Goal: Information Seeking & Learning: Learn about a topic

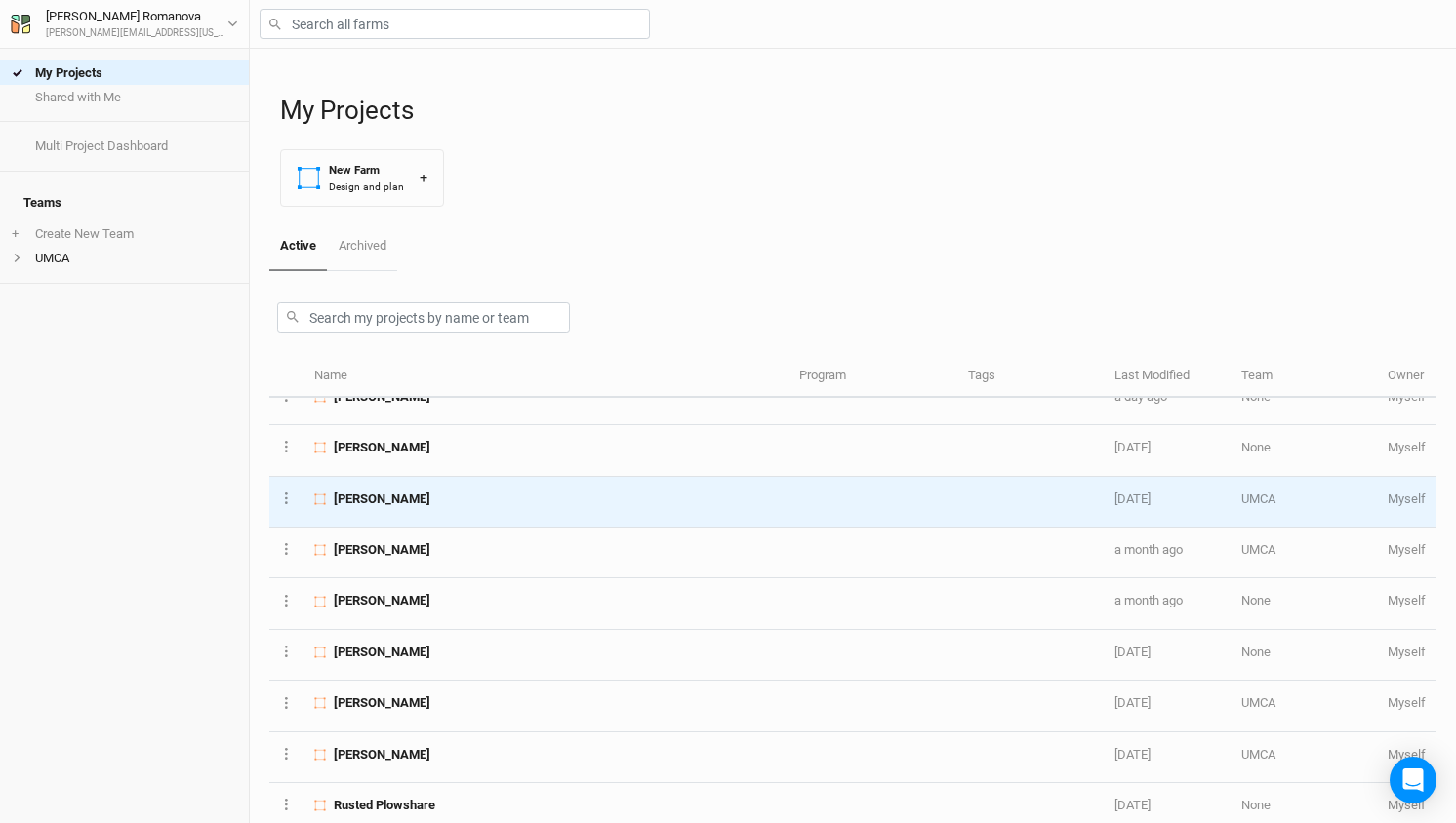
scroll to position [31, 0]
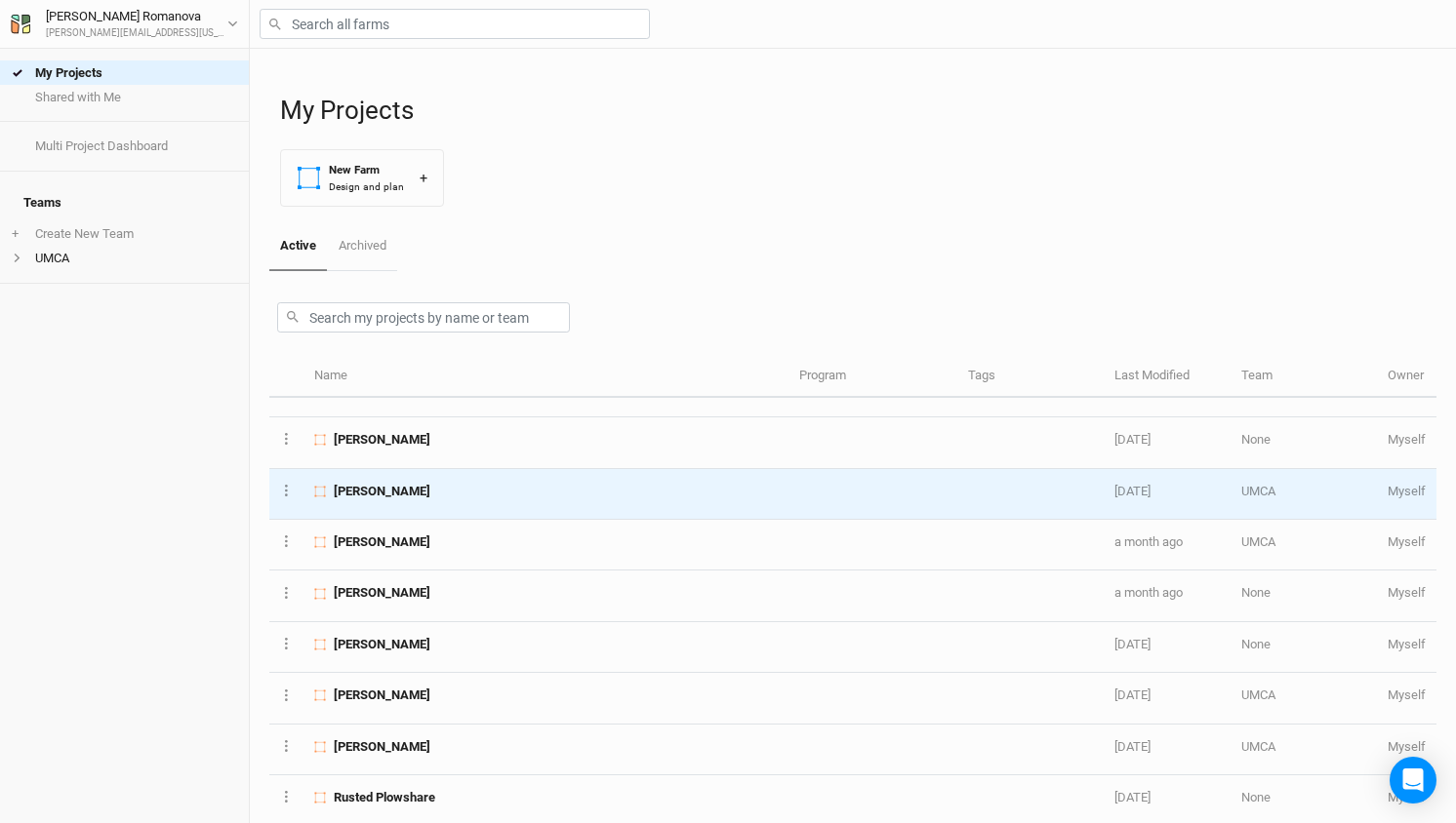
click at [370, 491] on span "[PERSON_NAME]" at bounding box center [382, 492] width 96 height 18
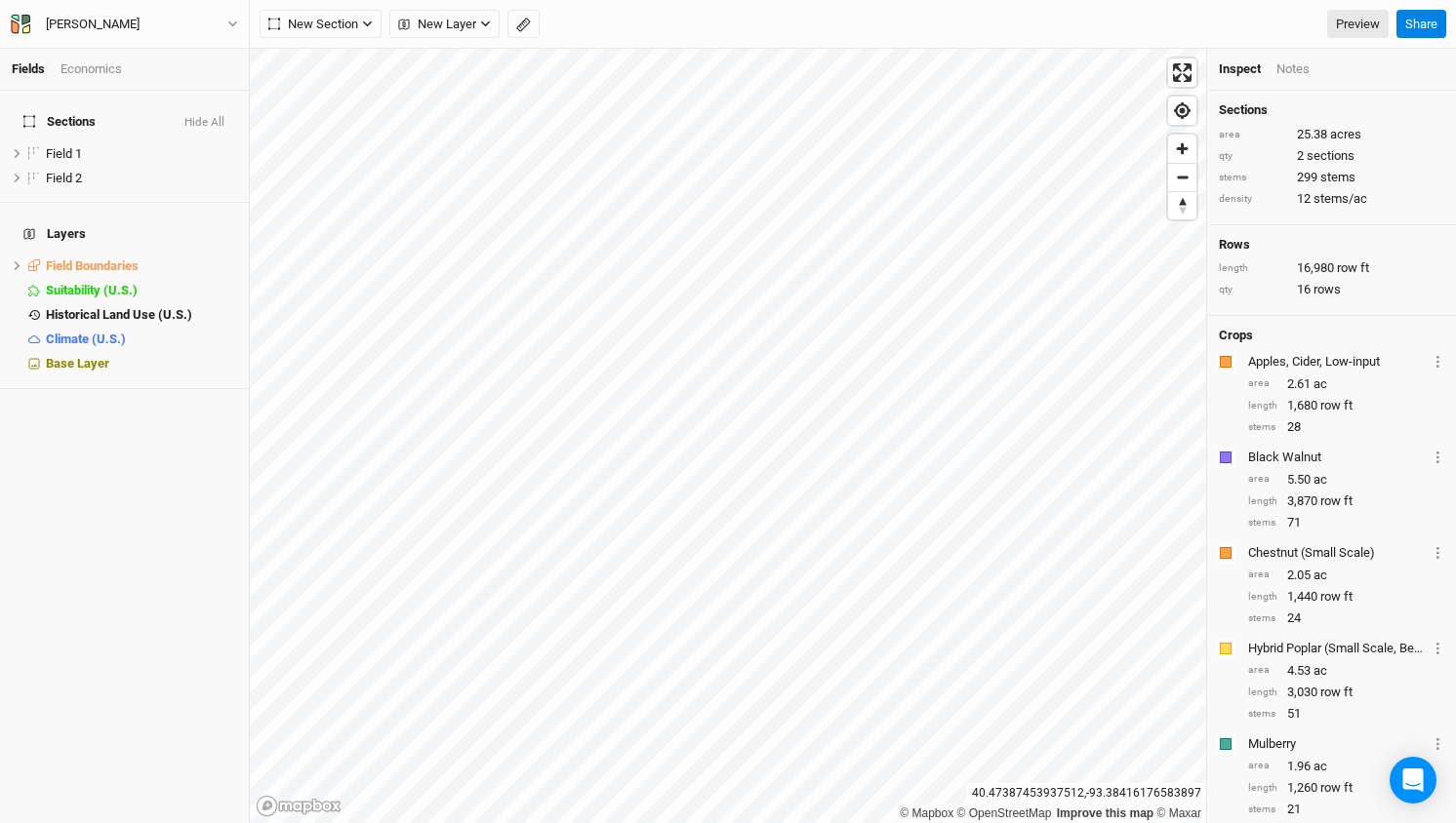
click at [186, 399] on div "Fields Economics Sections Hide All Field 1 hide Field 2 hide Layers Field Bound…" at bounding box center [728, 412] width 1456 height 823
click at [62, 146] on span "Field 1" at bounding box center [64, 153] width 36 height 15
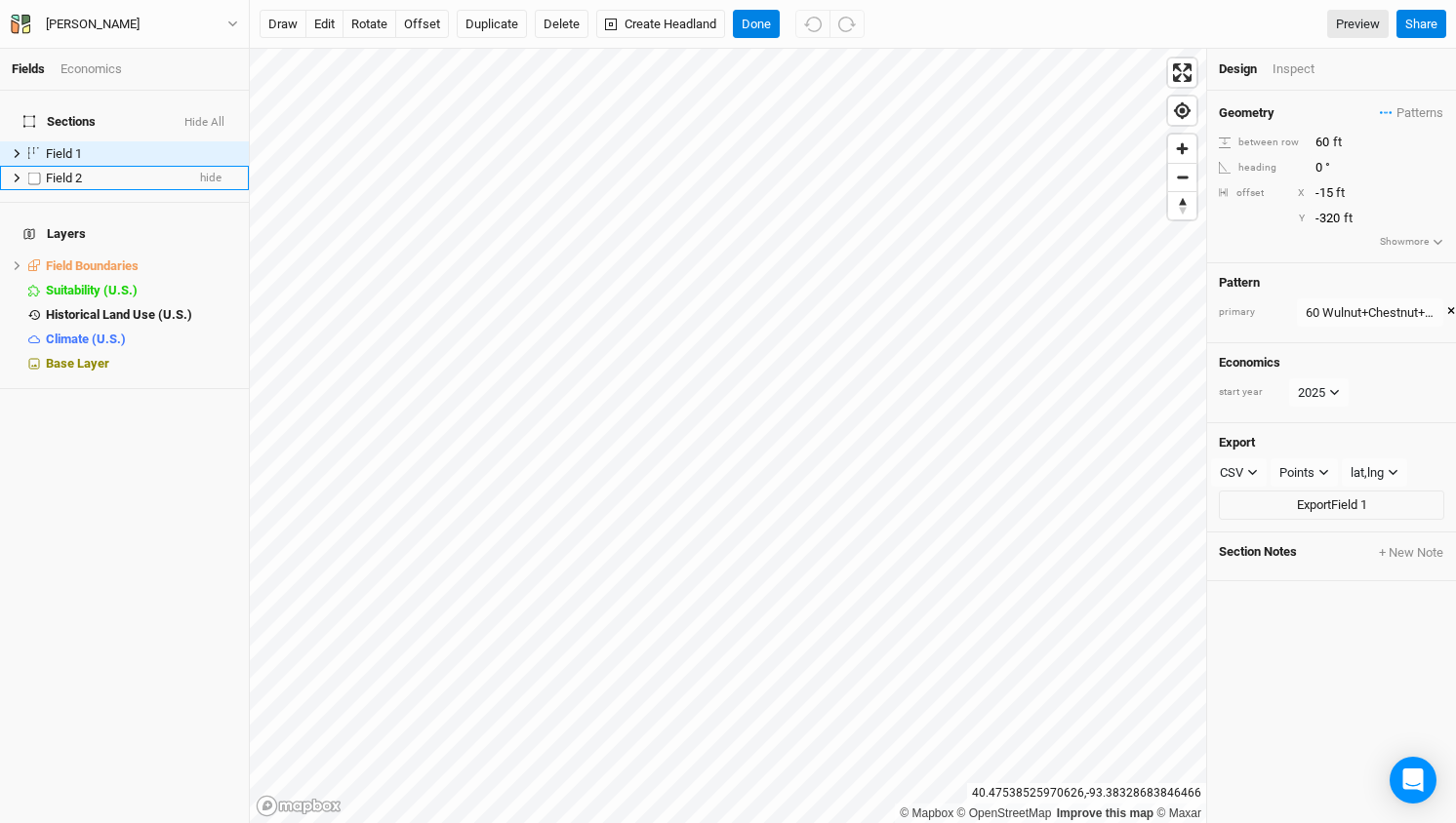
click at [72, 171] on span "Field 2" at bounding box center [64, 178] width 36 height 15
click at [70, 146] on span "Field 1" at bounding box center [64, 153] width 36 height 15
click at [64, 114] on span "Sections" at bounding box center [60, 122] width 73 height 16
click at [49, 114] on span "Sections" at bounding box center [60, 122] width 73 height 16
click at [1296, 76] on div "Inspect" at bounding box center [1307, 70] width 70 height 18
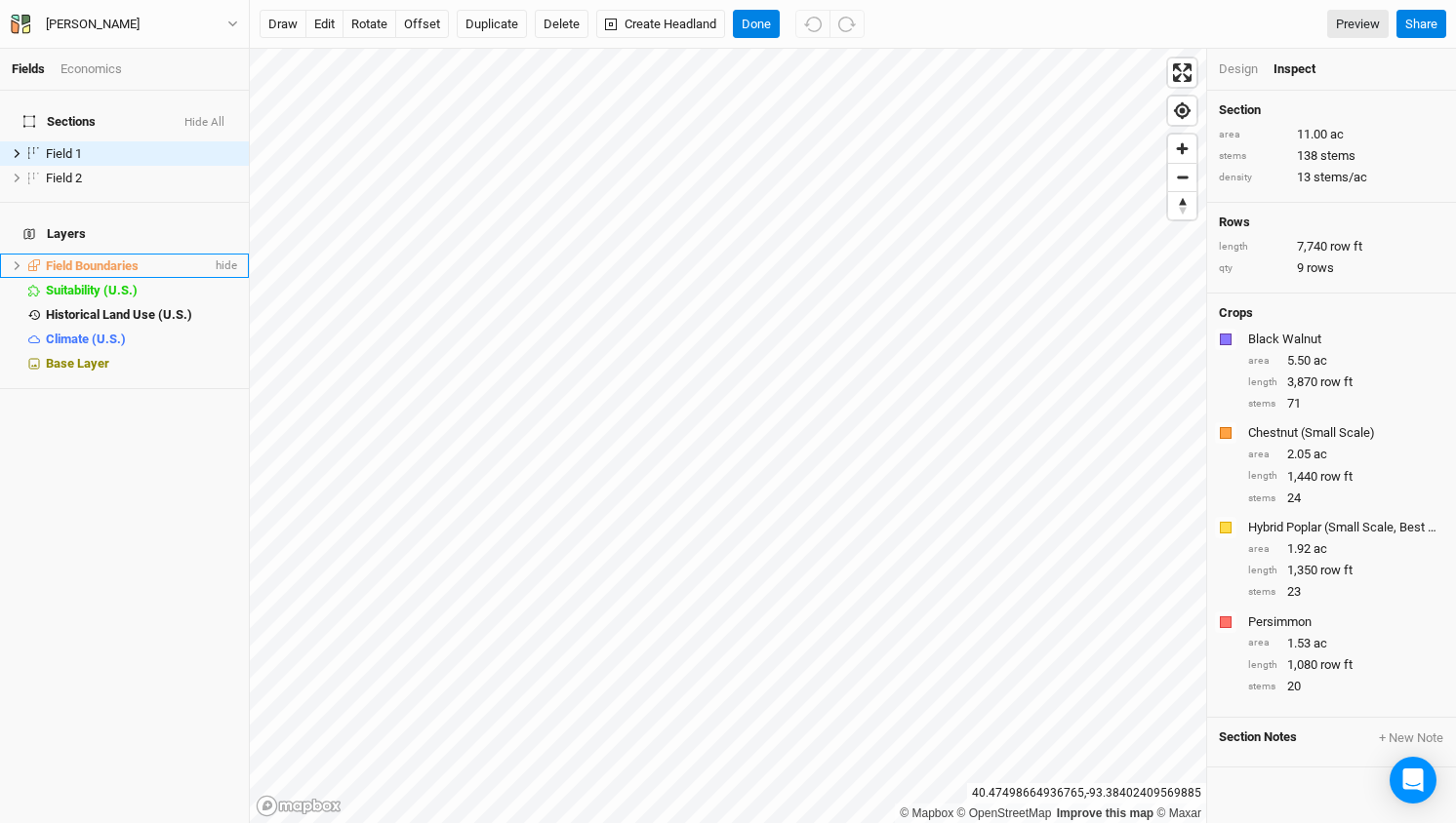
click at [83, 258] on span "Field Boundaries" at bounding box center [91, 265] width 92 height 15
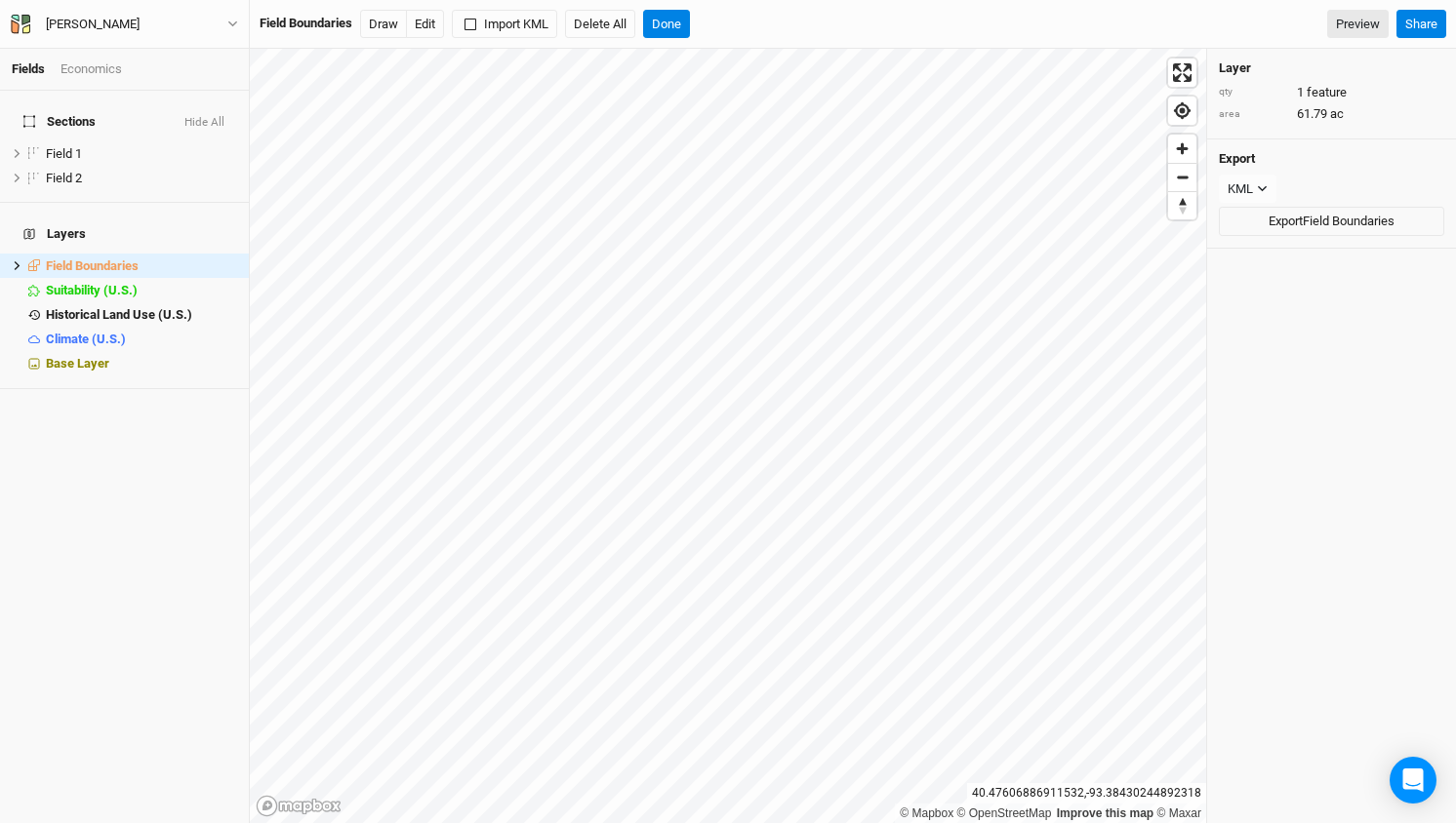
click at [78, 114] on span "Sections" at bounding box center [60, 122] width 73 height 16
click at [24, 74] on link "Fields" at bounding box center [28, 69] width 33 height 15
click at [108, 71] on div "Economics" at bounding box center [91, 70] width 62 height 18
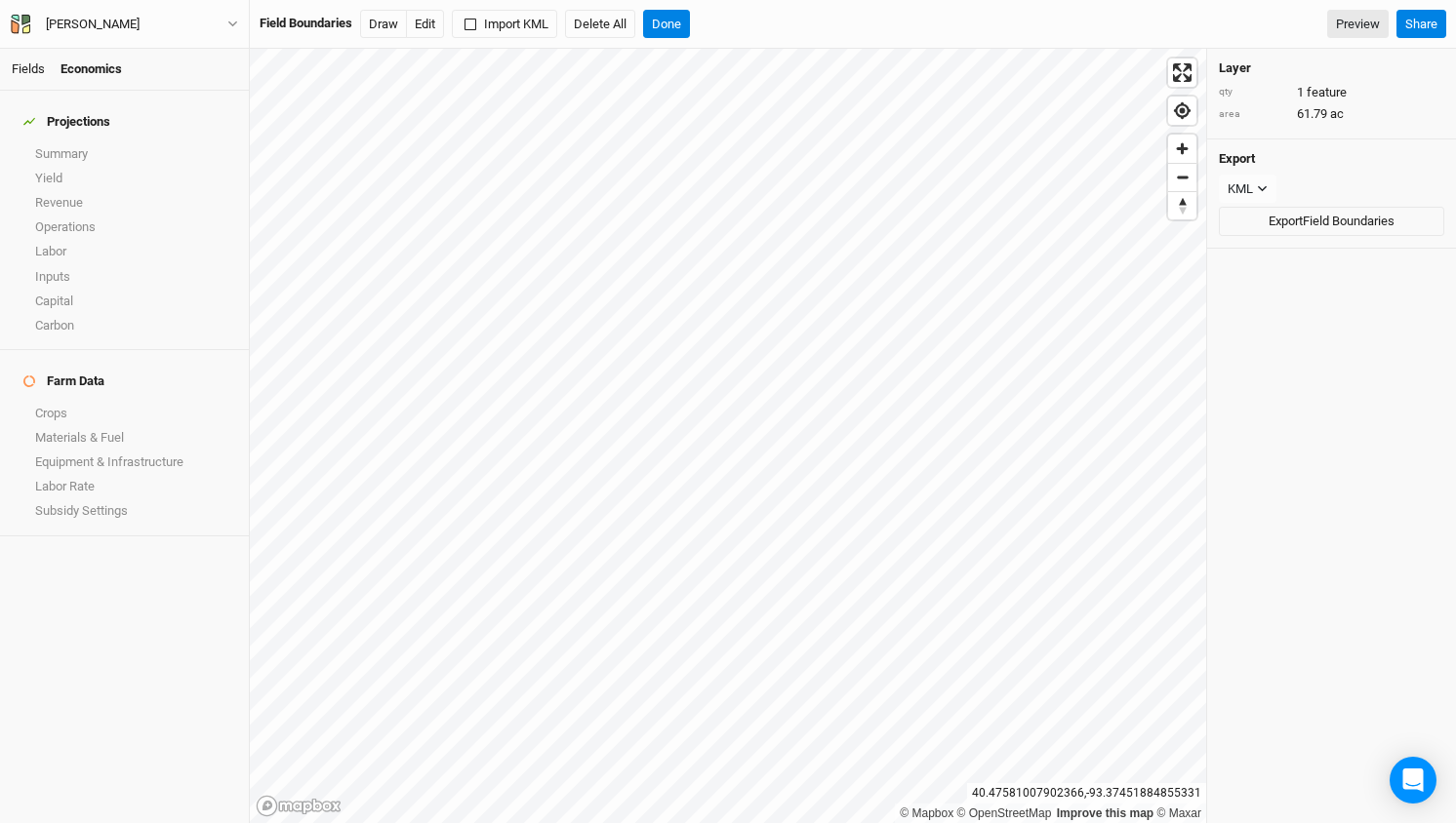
click at [35, 71] on link "Fields" at bounding box center [28, 69] width 33 height 15
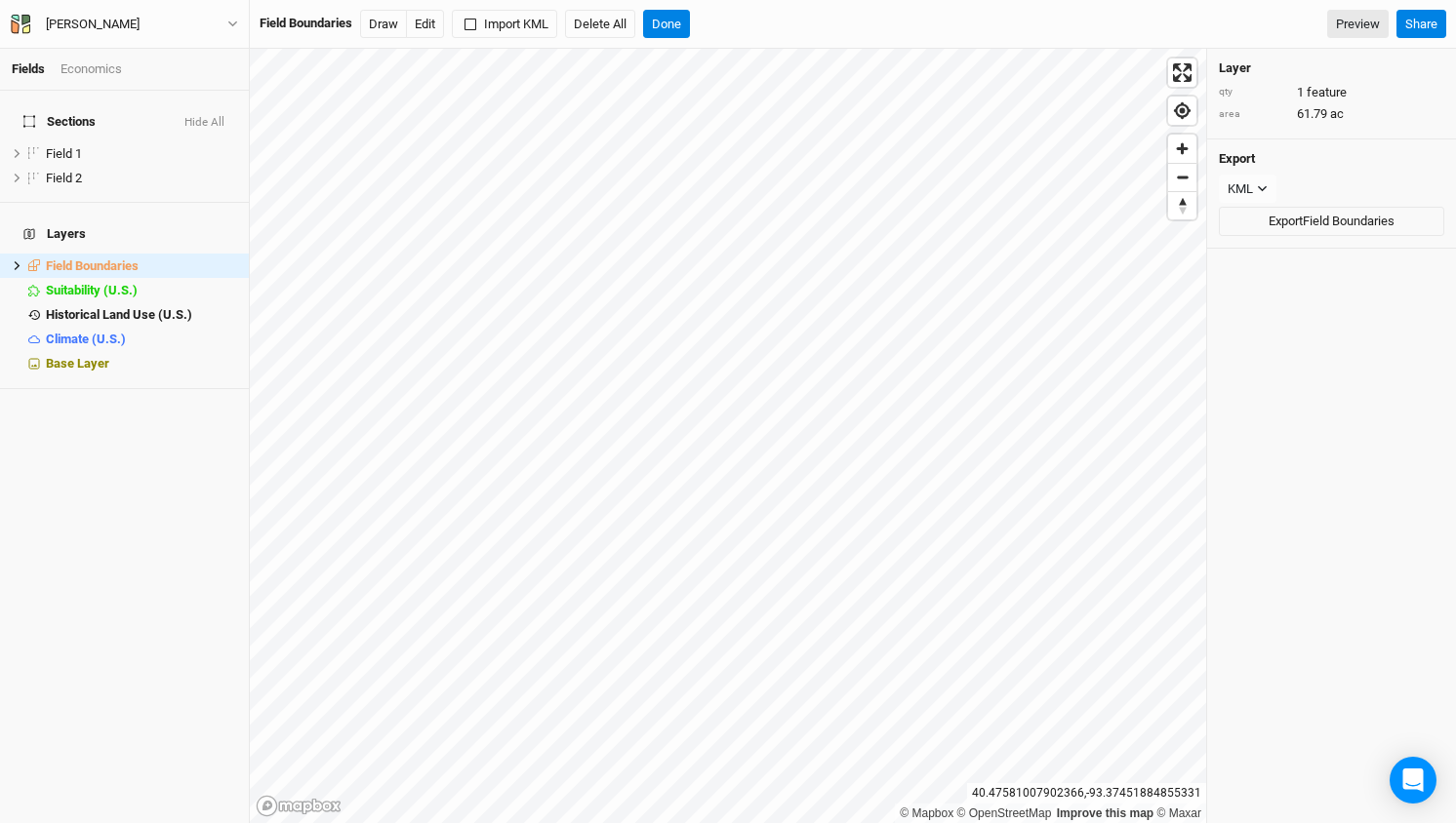
click at [59, 114] on span "Sections" at bounding box center [60, 122] width 73 height 16
click at [675, 22] on button "Done" at bounding box center [666, 24] width 47 height 29
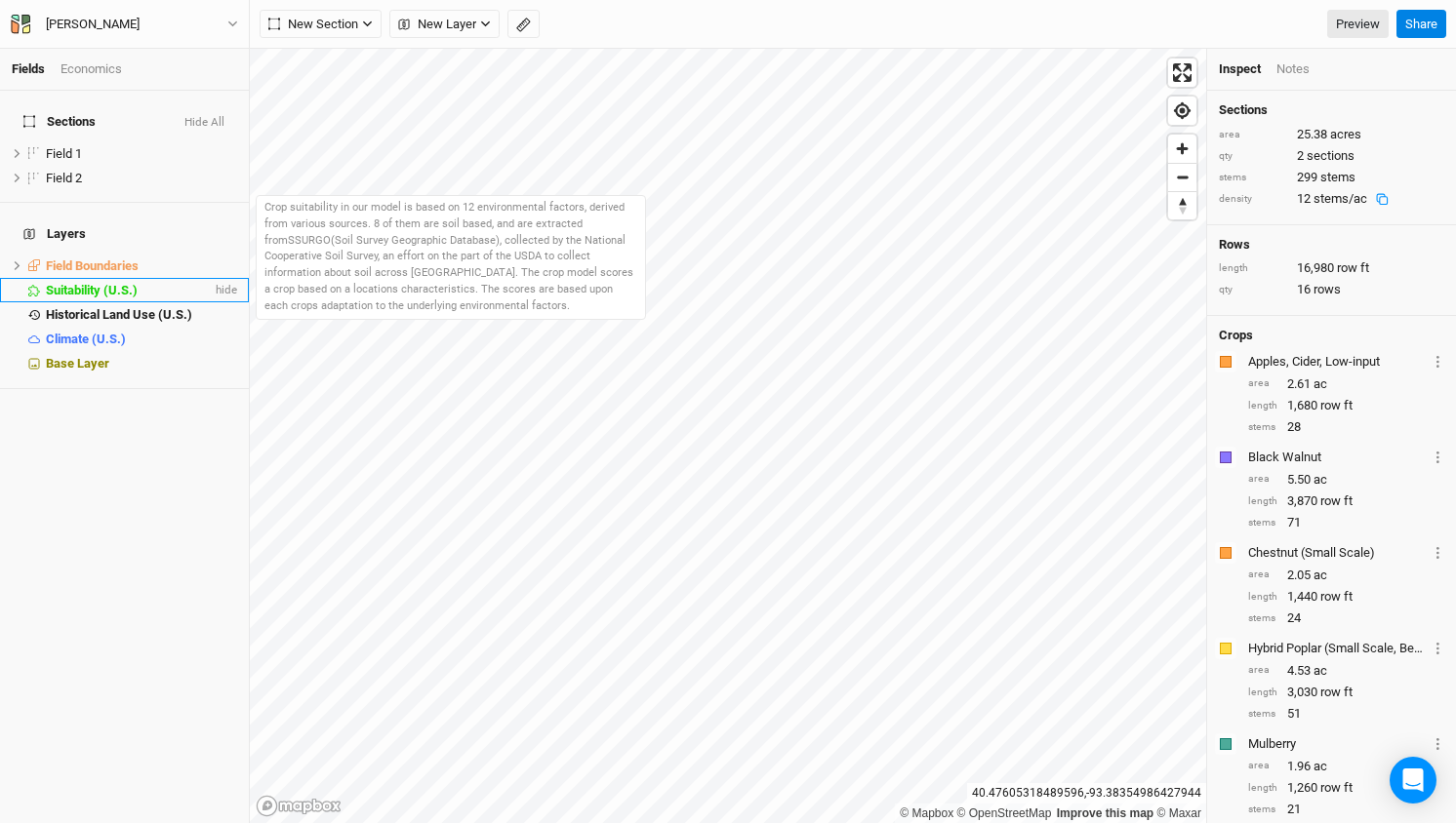
click at [88, 283] on span "Suitability (U.S.)" at bounding box center [91, 290] width 91 height 15
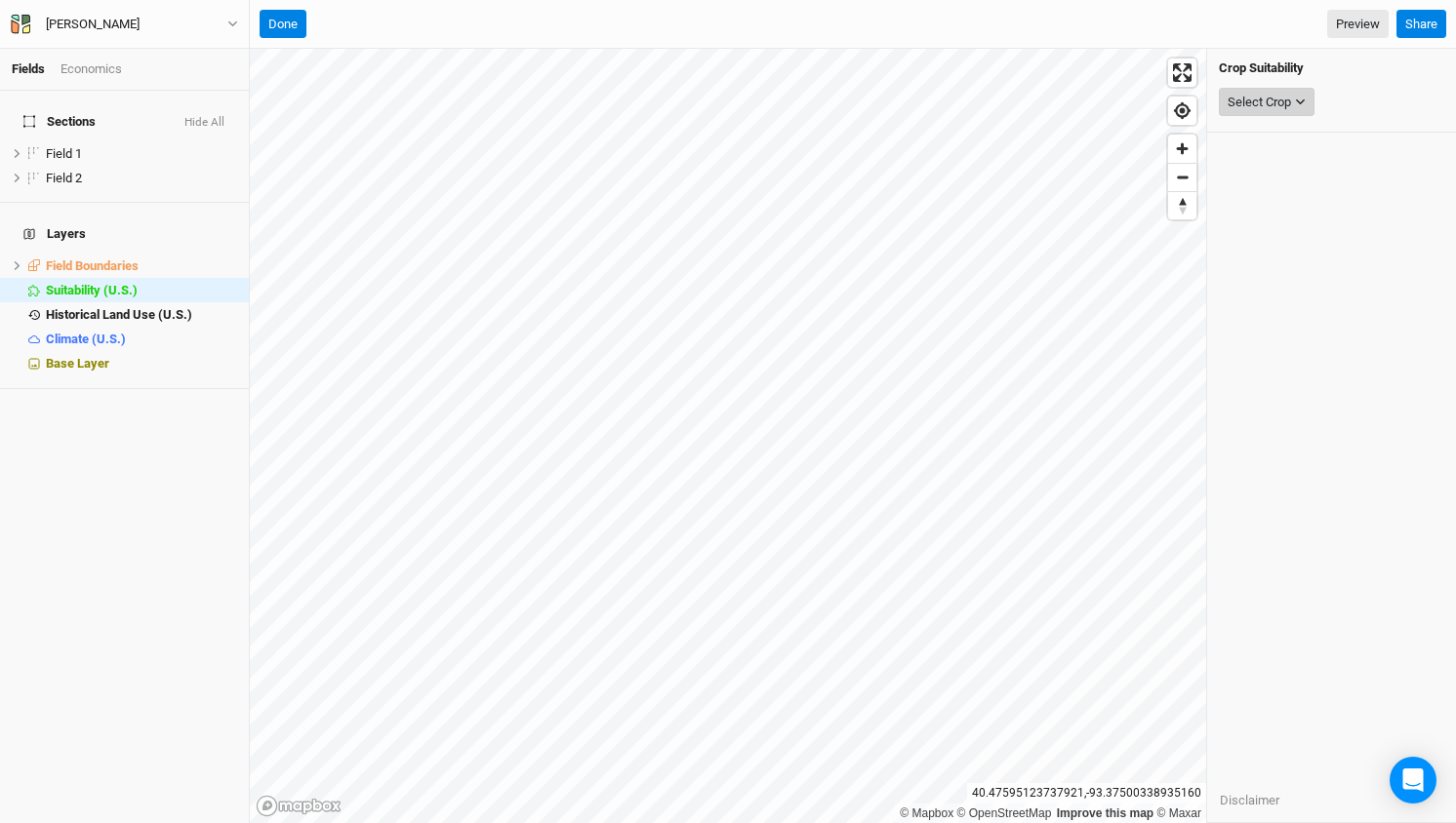
click at [1292, 91] on button "Select Crop" at bounding box center [1266, 101] width 95 height 29
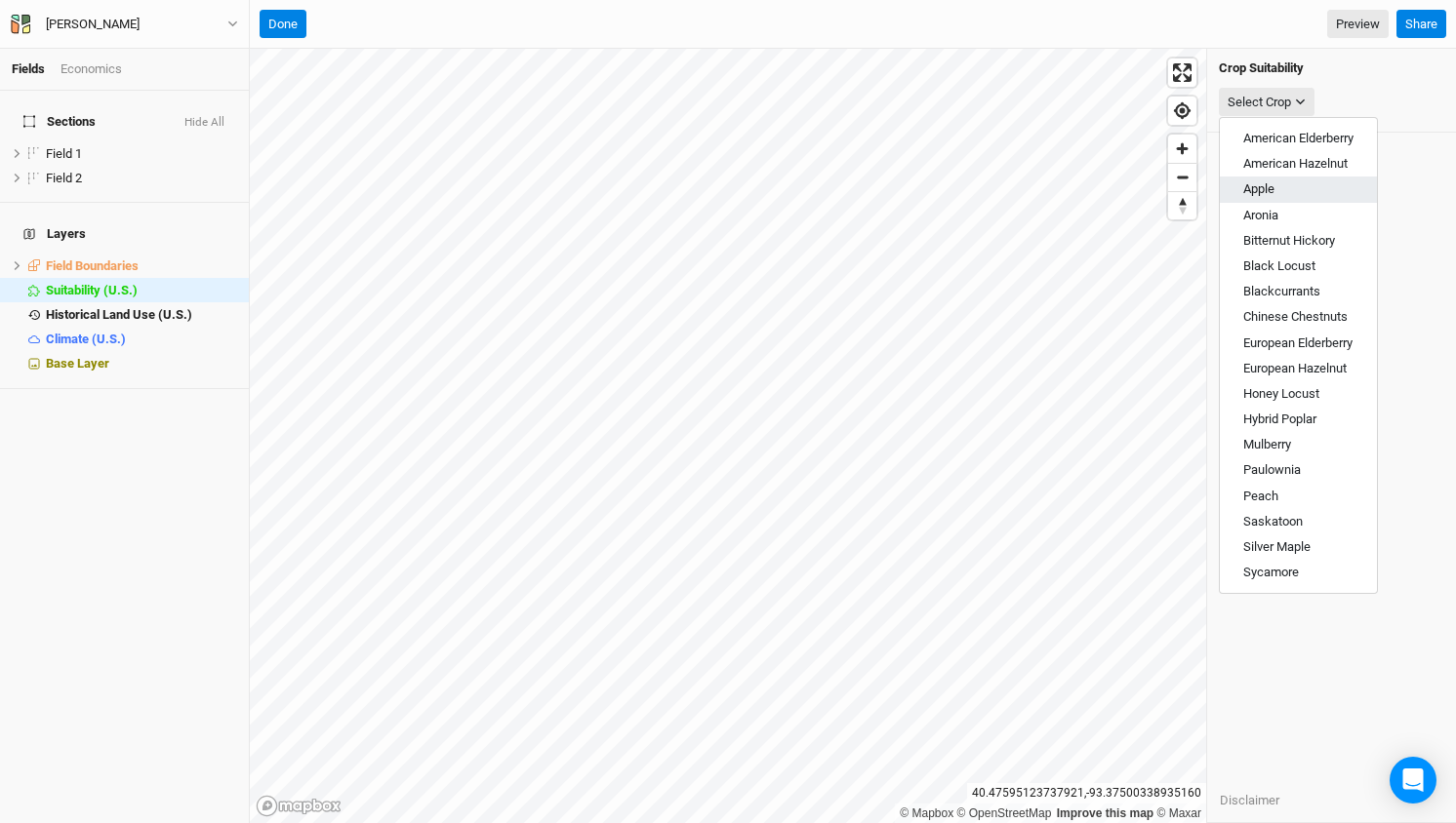
click at [1261, 193] on span "Apple" at bounding box center [1258, 188] width 31 height 15
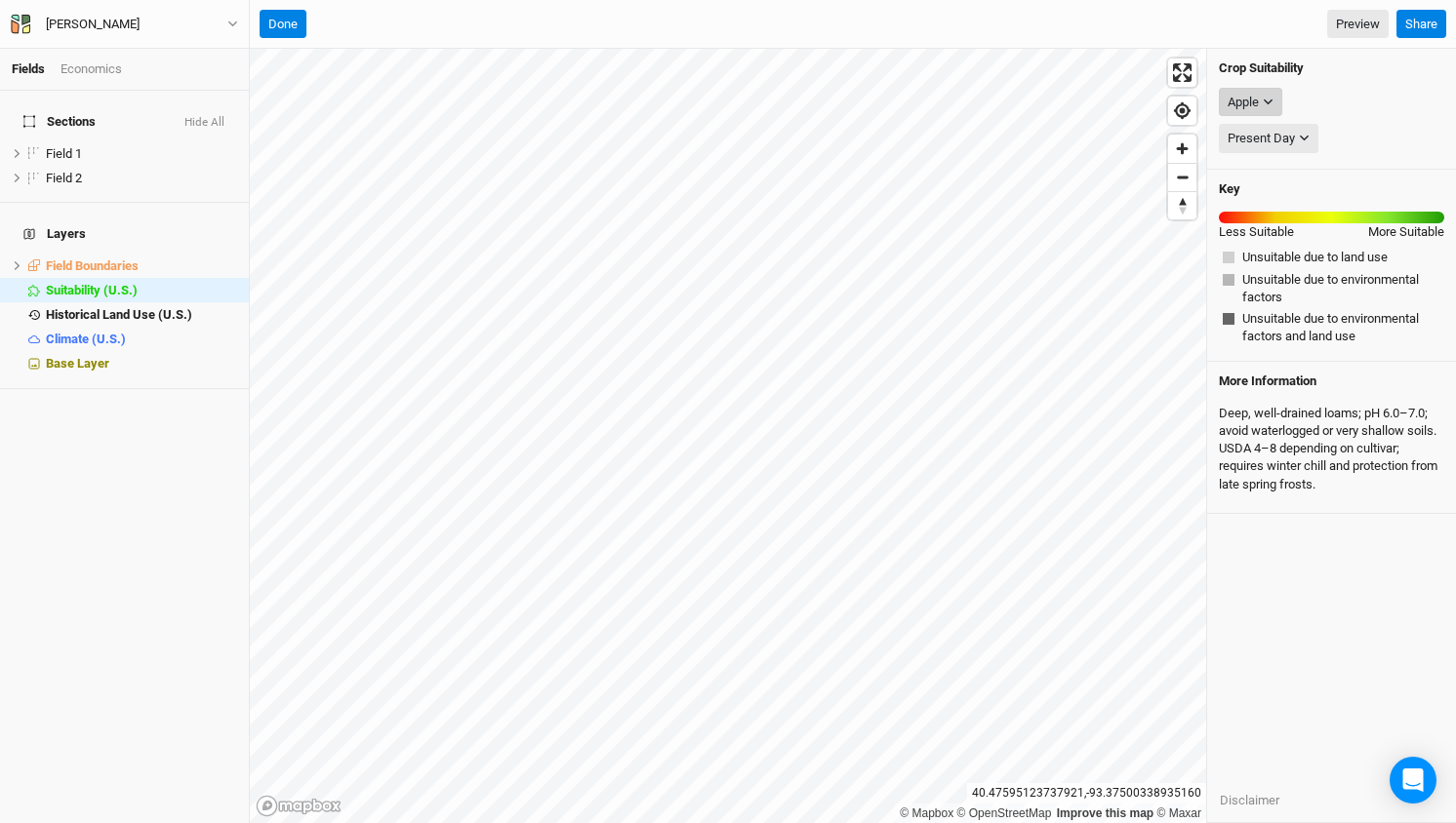
click at [1271, 100] on icon "button" at bounding box center [1267, 102] width 9 height 6
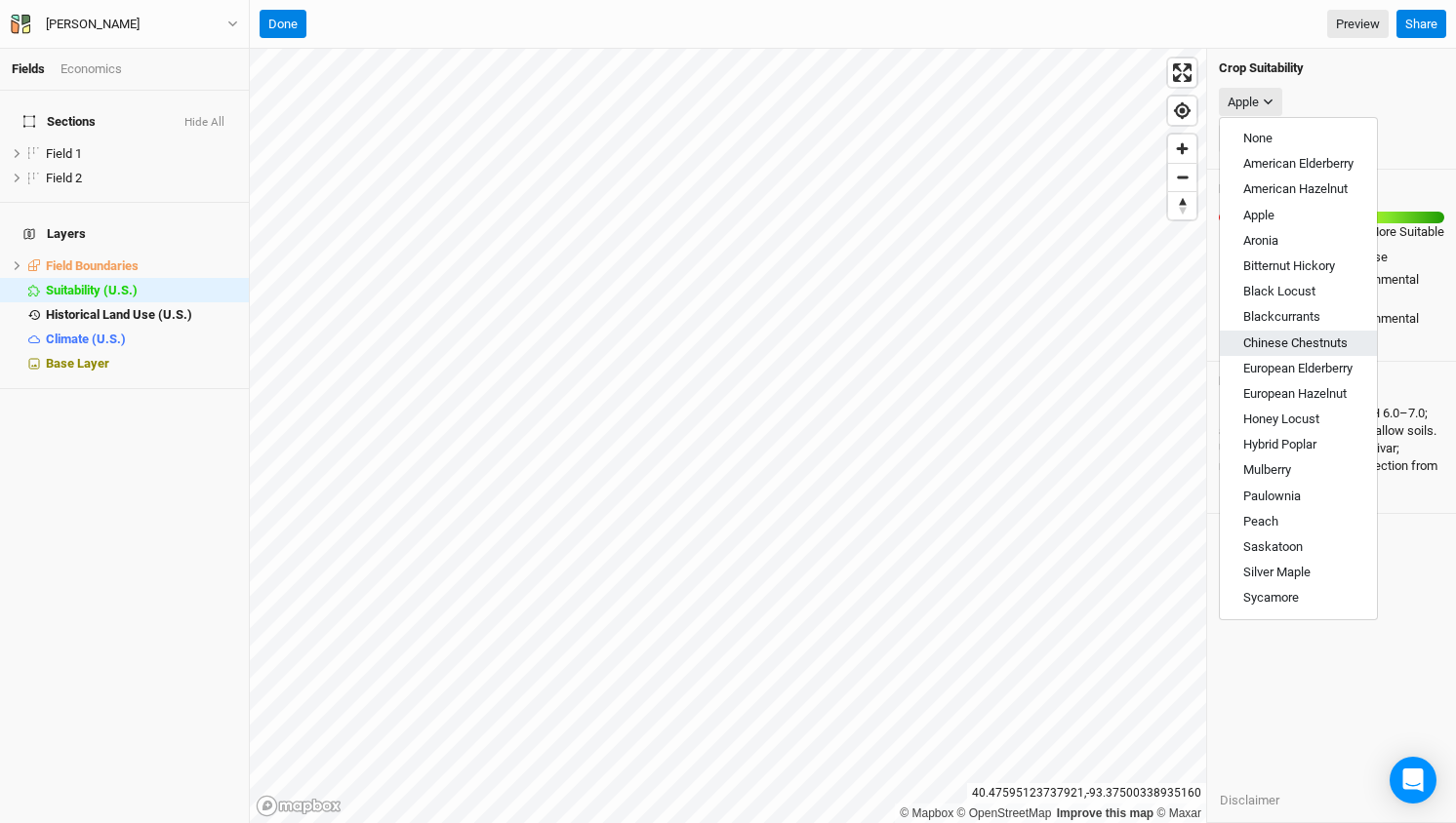
click at [1286, 335] on span "Chinese Chestnuts" at bounding box center [1295, 342] width 104 height 15
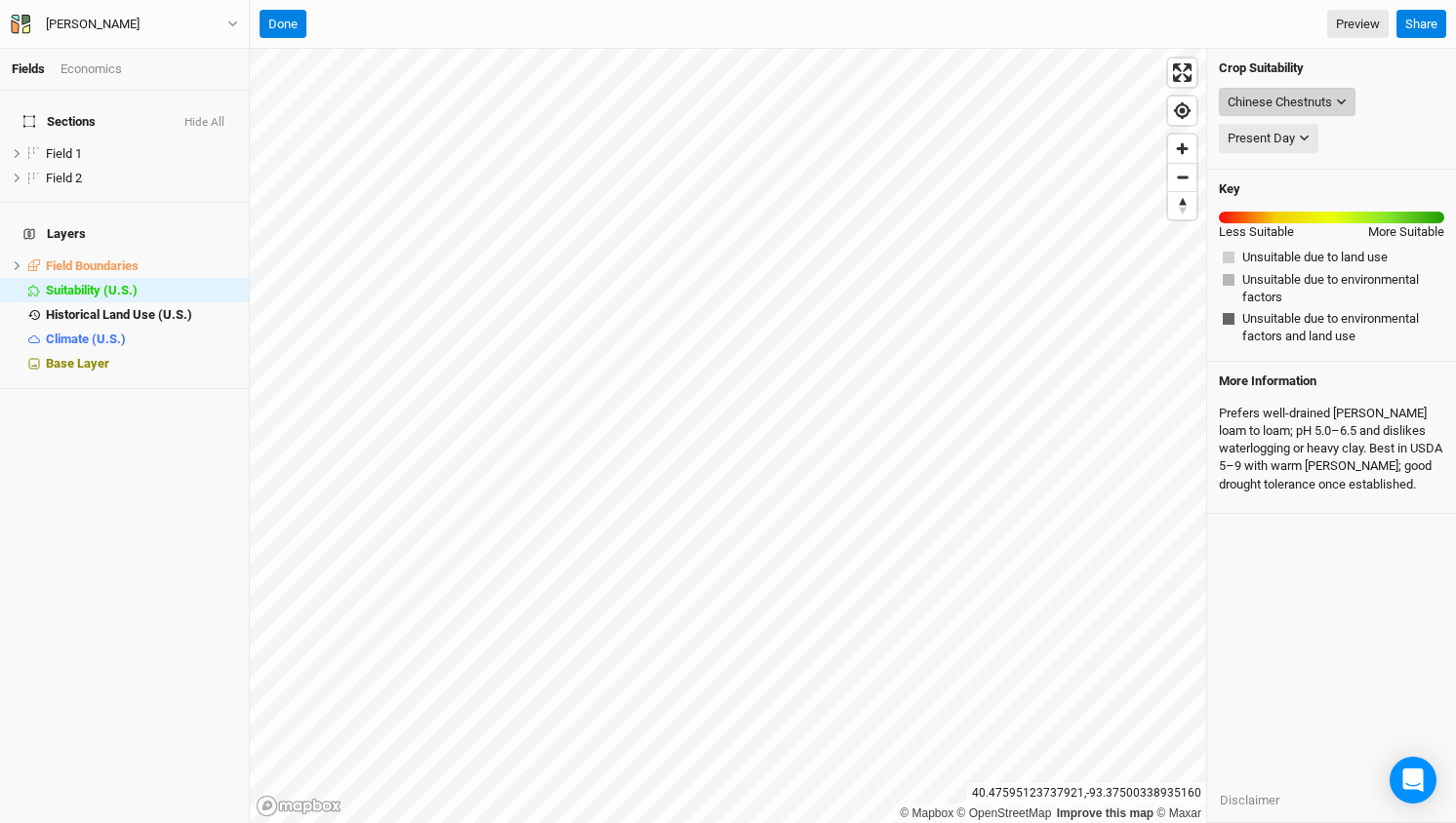
click at [1344, 99] on icon "button" at bounding box center [1341, 101] width 11 height 11
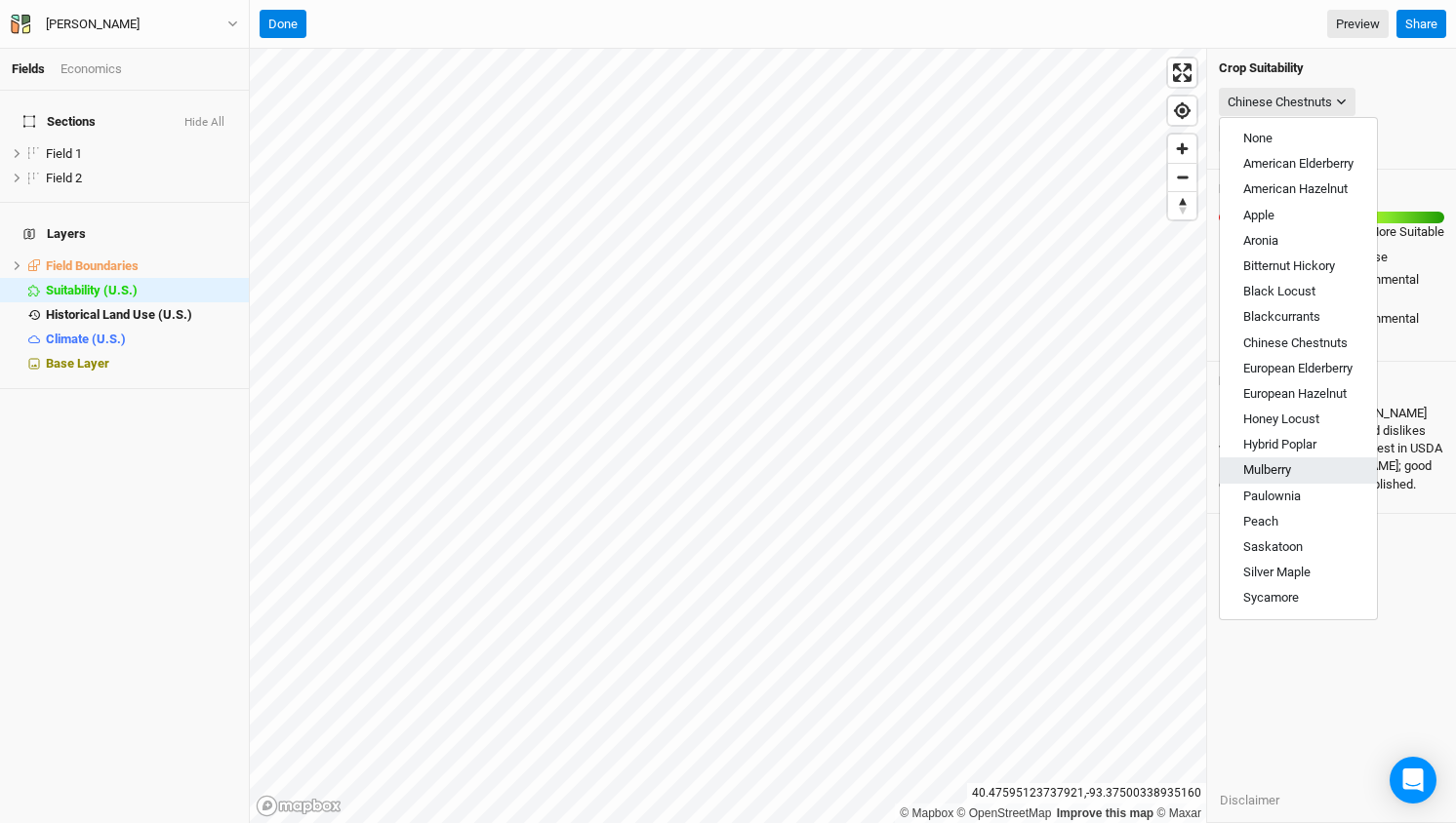
click at [1260, 465] on span "Mulberry" at bounding box center [1267, 469] width 48 height 15
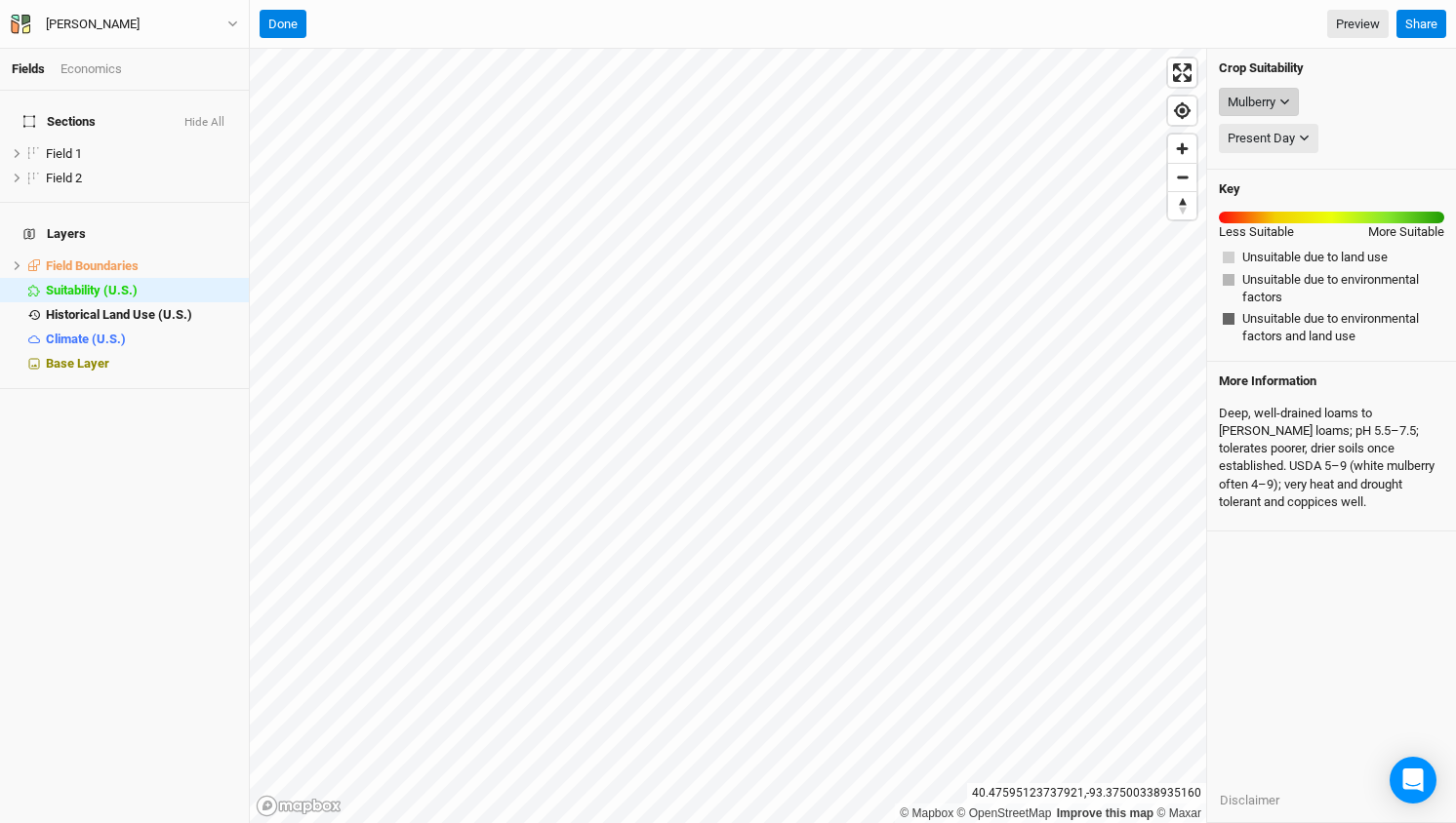
click at [1288, 96] on icon "button" at bounding box center [1284, 101] width 11 height 11
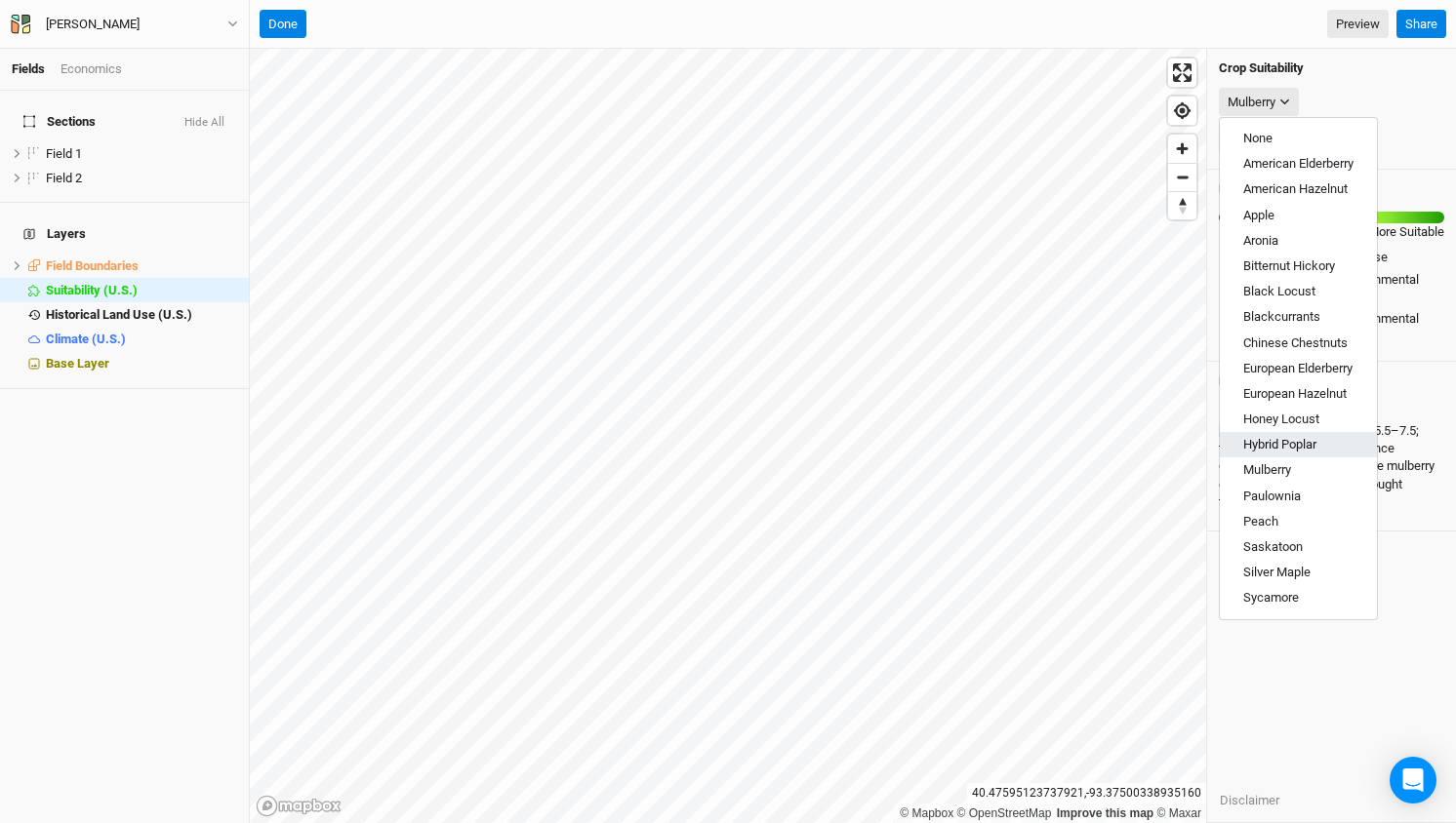
click at [1275, 433] on button "Hybrid Poplar" at bounding box center [1298, 445] width 157 height 26
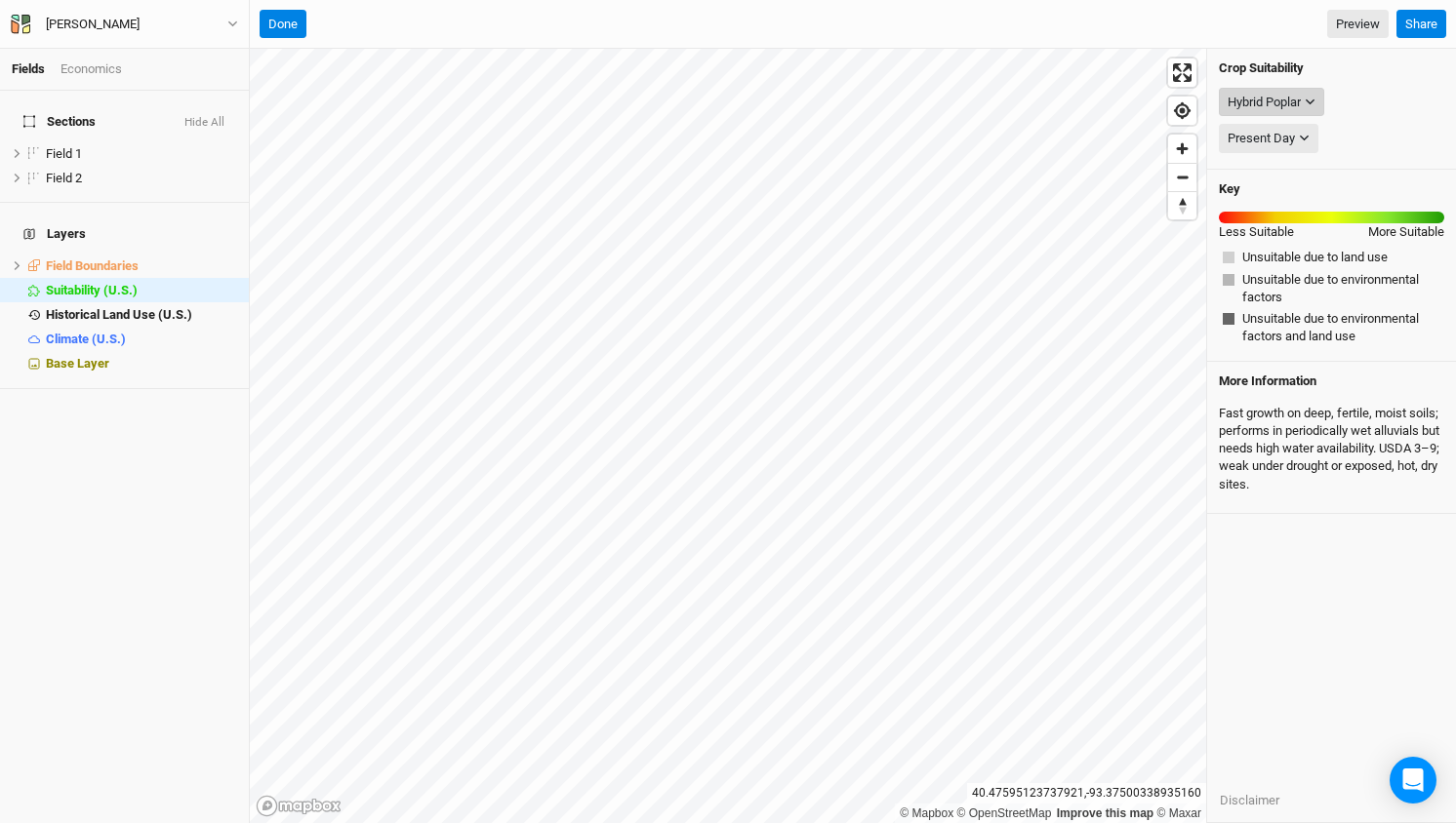
click at [1310, 102] on icon "button" at bounding box center [1310, 101] width 11 height 11
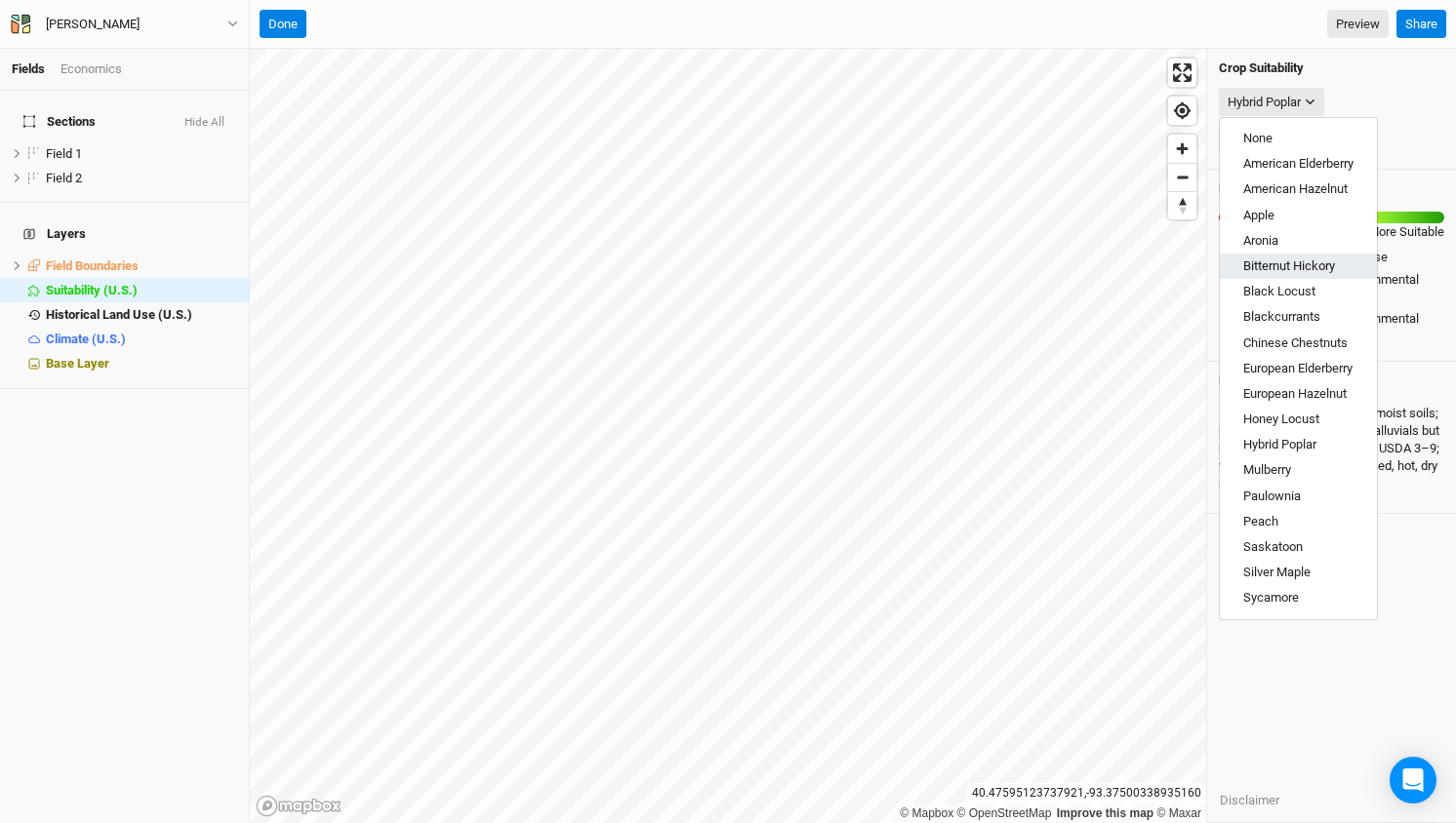
click at [1301, 267] on span "Bitternut Hickory" at bounding box center [1289, 265] width 91 height 15
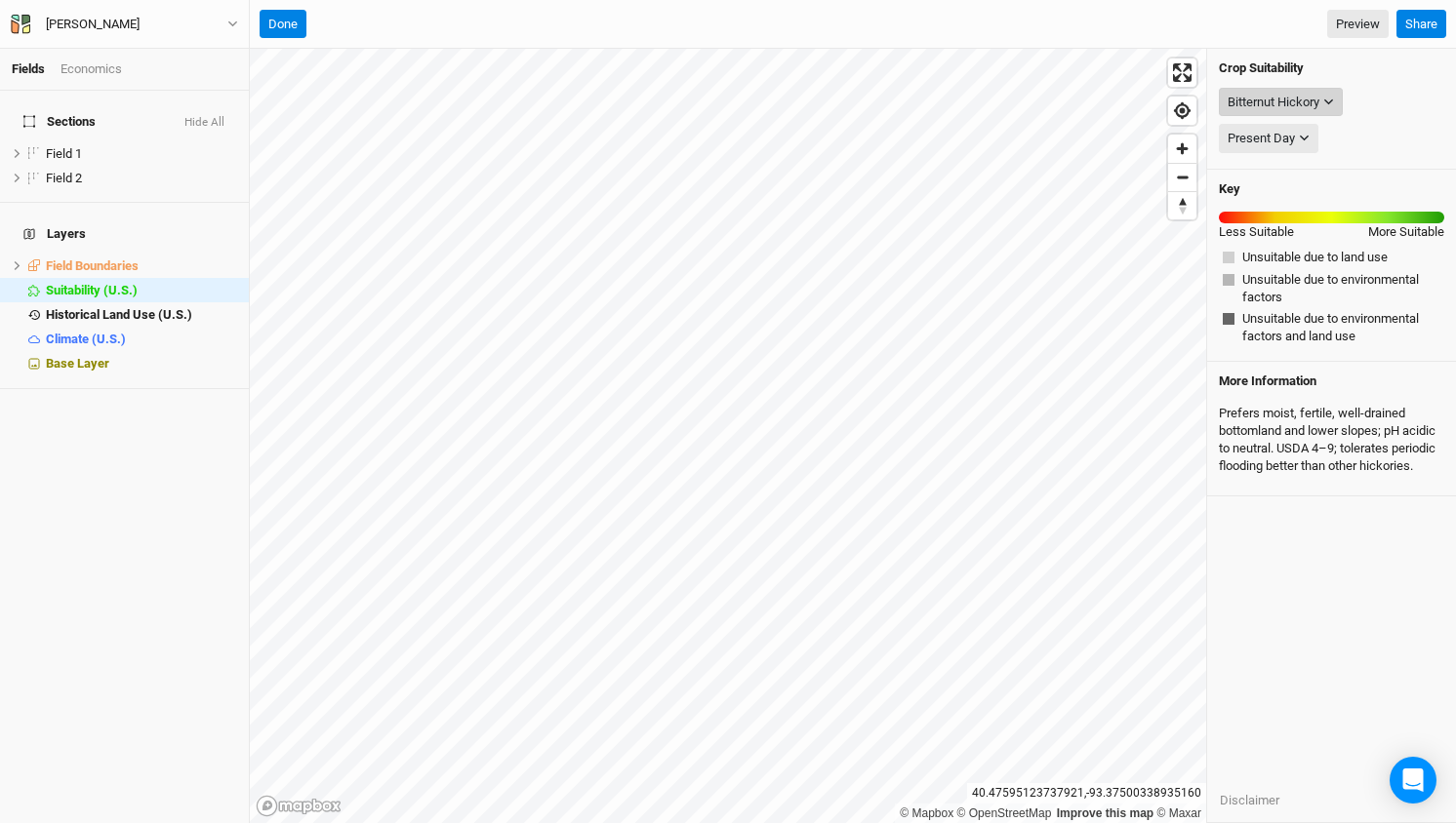
click at [1327, 99] on icon "button" at bounding box center [1328, 102] width 9 height 6
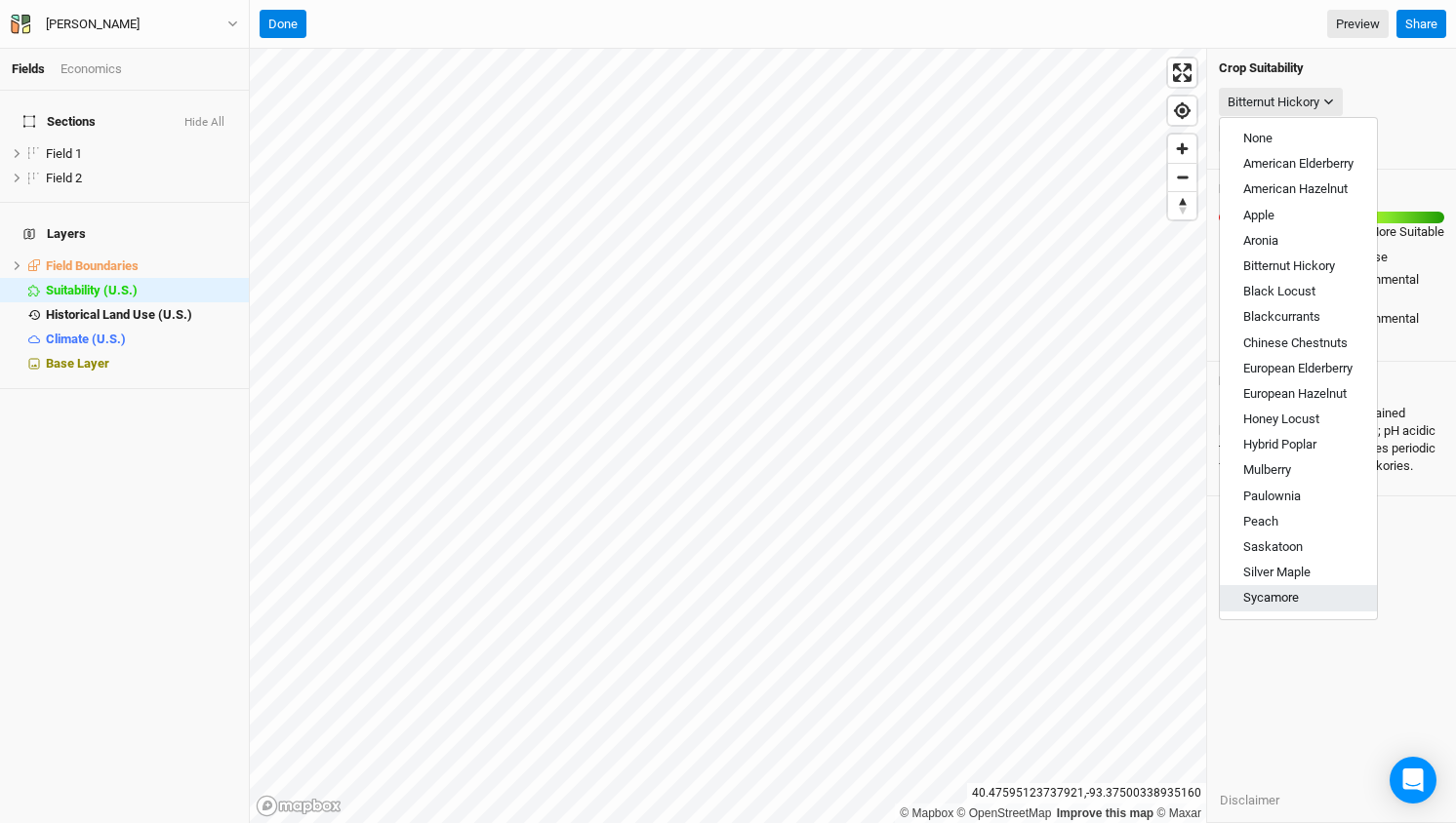
click at [1284, 592] on span "Sycamore" at bounding box center [1271, 597] width 56 height 15
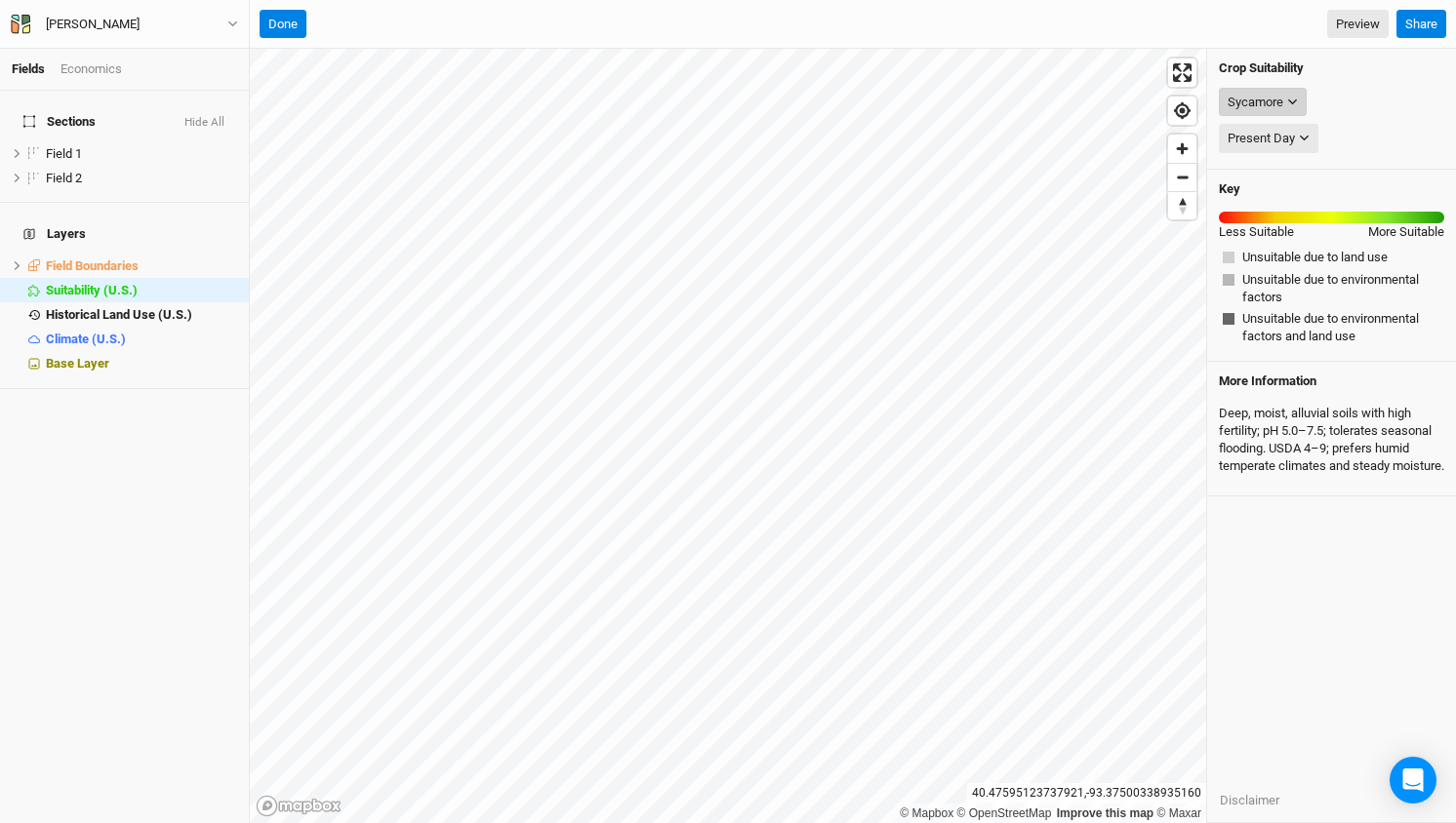
click at [1293, 96] on icon "button" at bounding box center [1292, 101] width 11 height 11
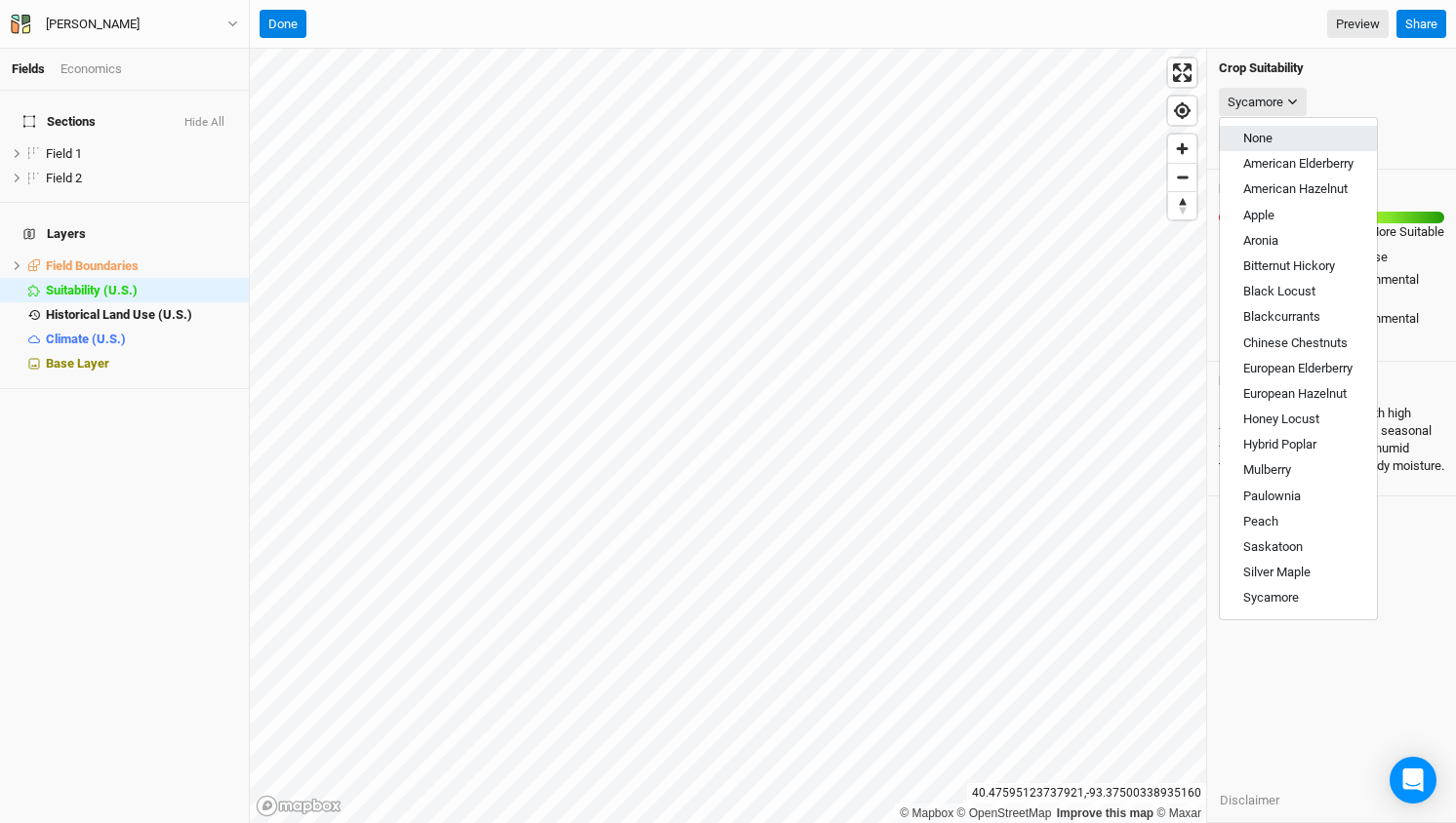
click at [1272, 131] on span "None" at bounding box center [1257, 137] width 29 height 15
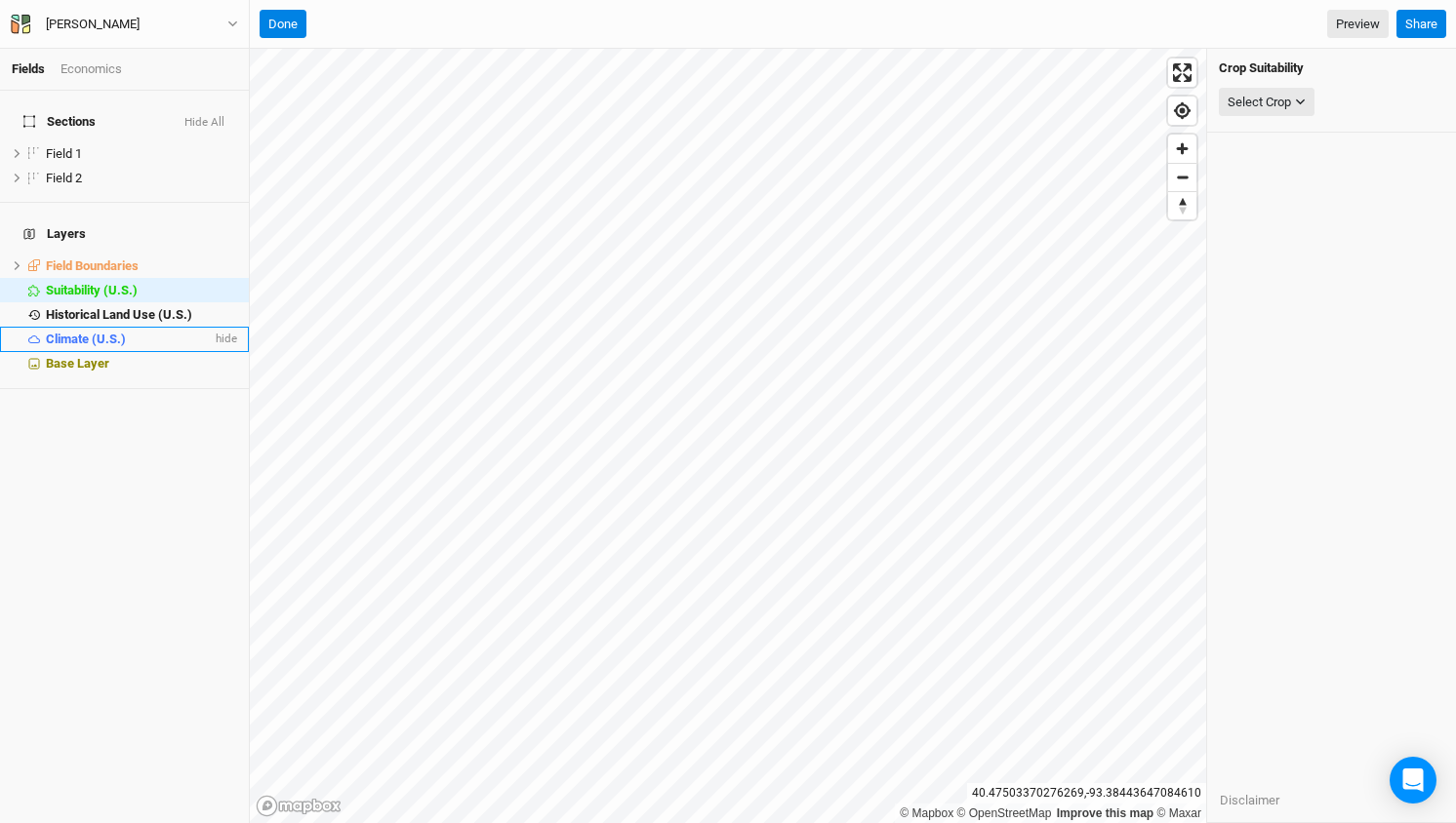
click at [80, 332] on span "Climate (U.S.)" at bounding box center [86, 339] width 80 height 15
click at [91, 307] on span "Historical Land Use (U.S.)" at bounding box center [118, 314] width 146 height 15
click at [79, 332] on span "Climate (U.S.)" at bounding box center [86, 339] width 80 height 15
click at [1312, 98] on div "Select Attribute" at bounding box center [1269, 102] width 85 height 20
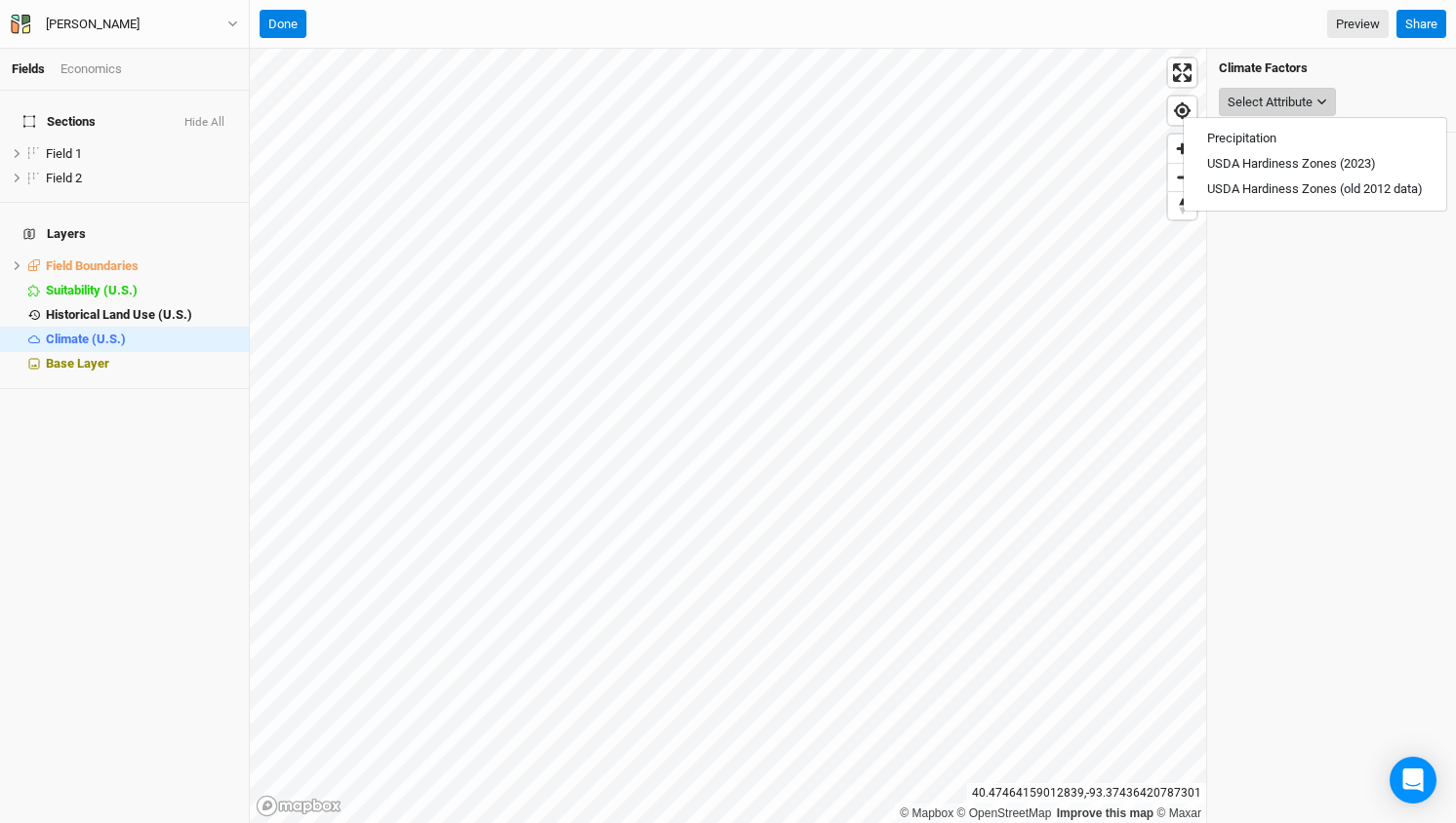
click at [1312, 98] on div "Select Attribute" at bounding box center [1269, 102] width 85 height 20
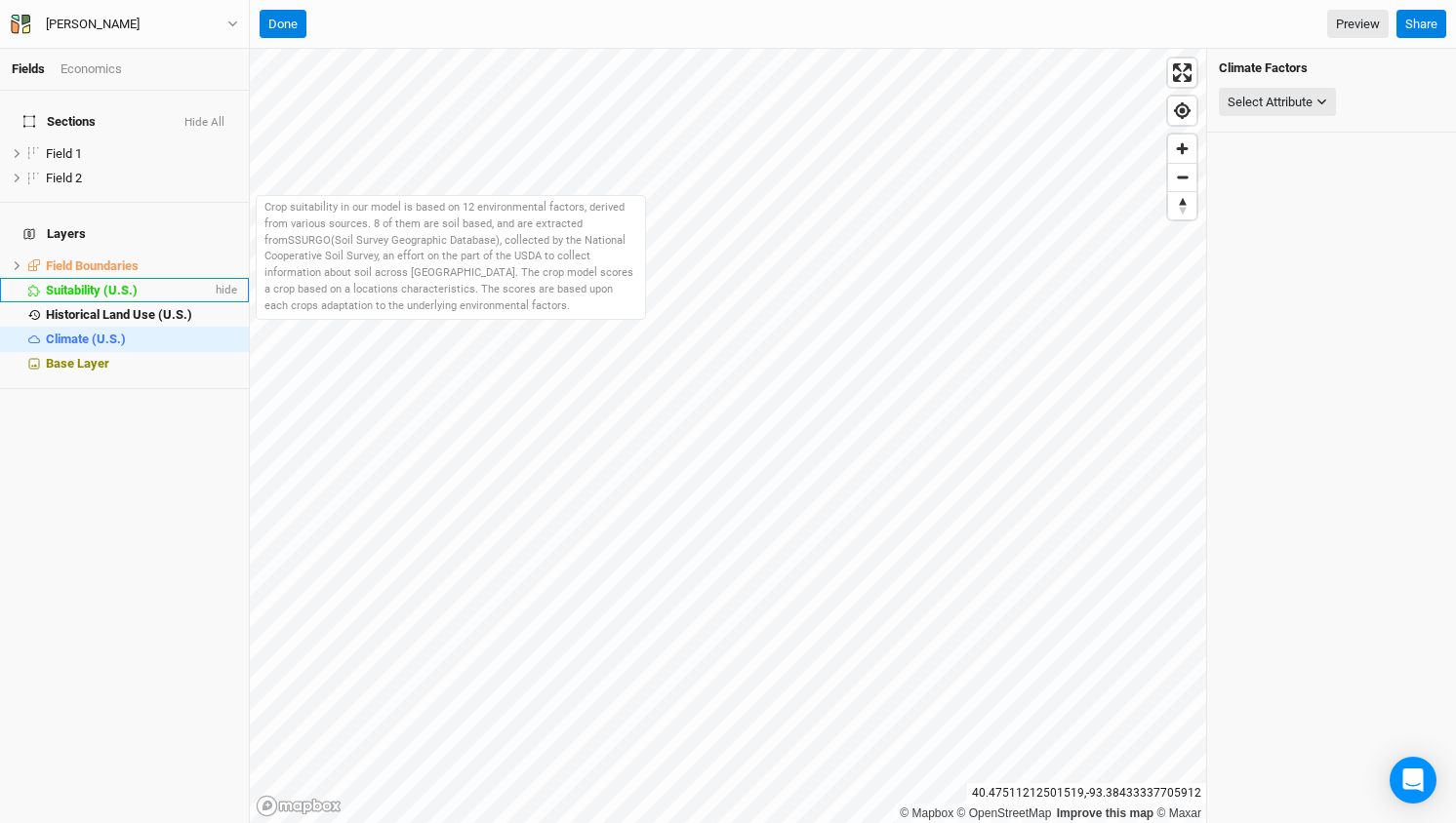
click at [64, 283] on span "Suitability (U.S.)" at bounding box center [91, 290] width 91 height 15
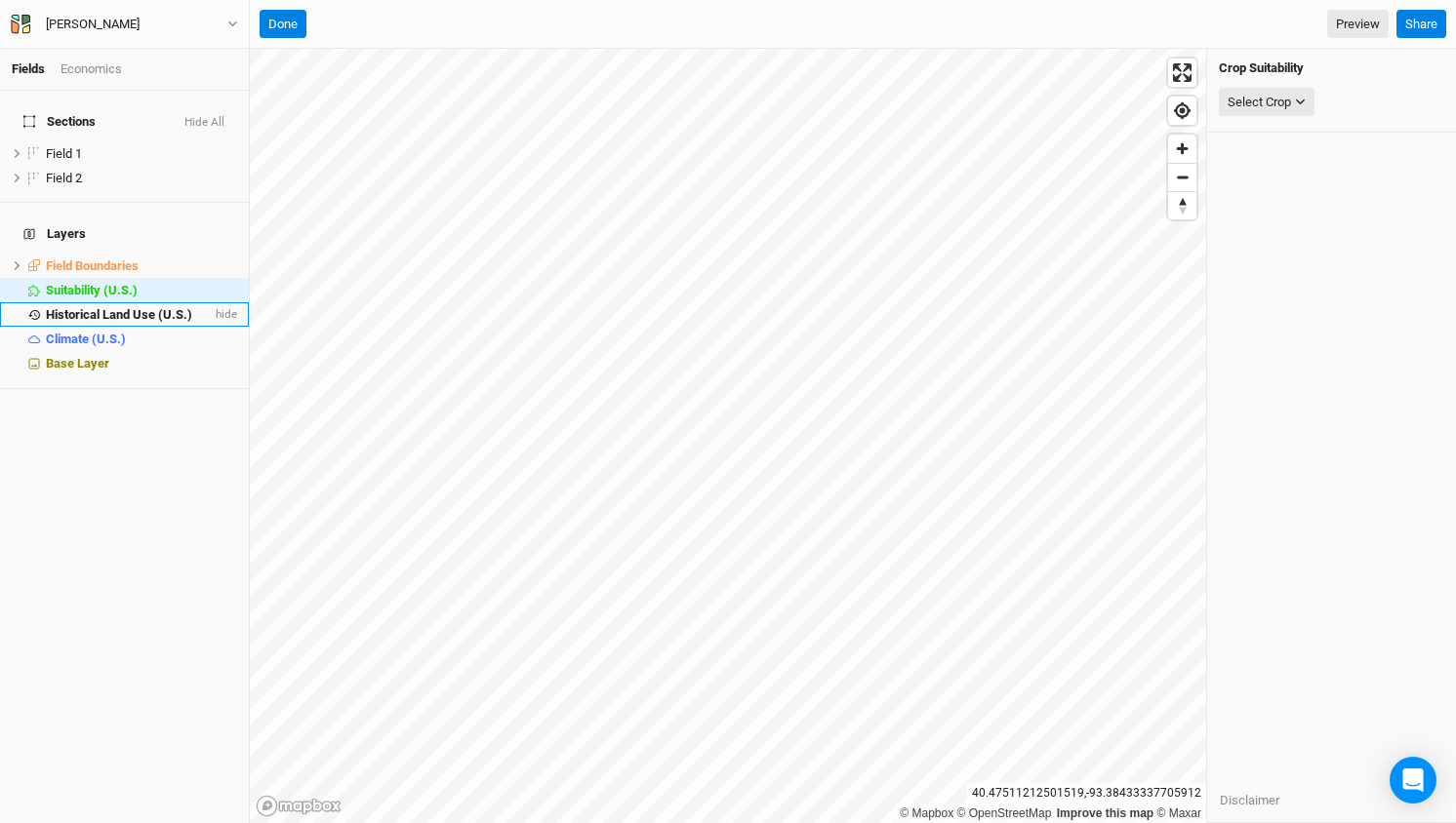
click at [62, 302] on li "Historical Land Use (U.S.) hide" at bounding box center [124, 314] width 249 height 25
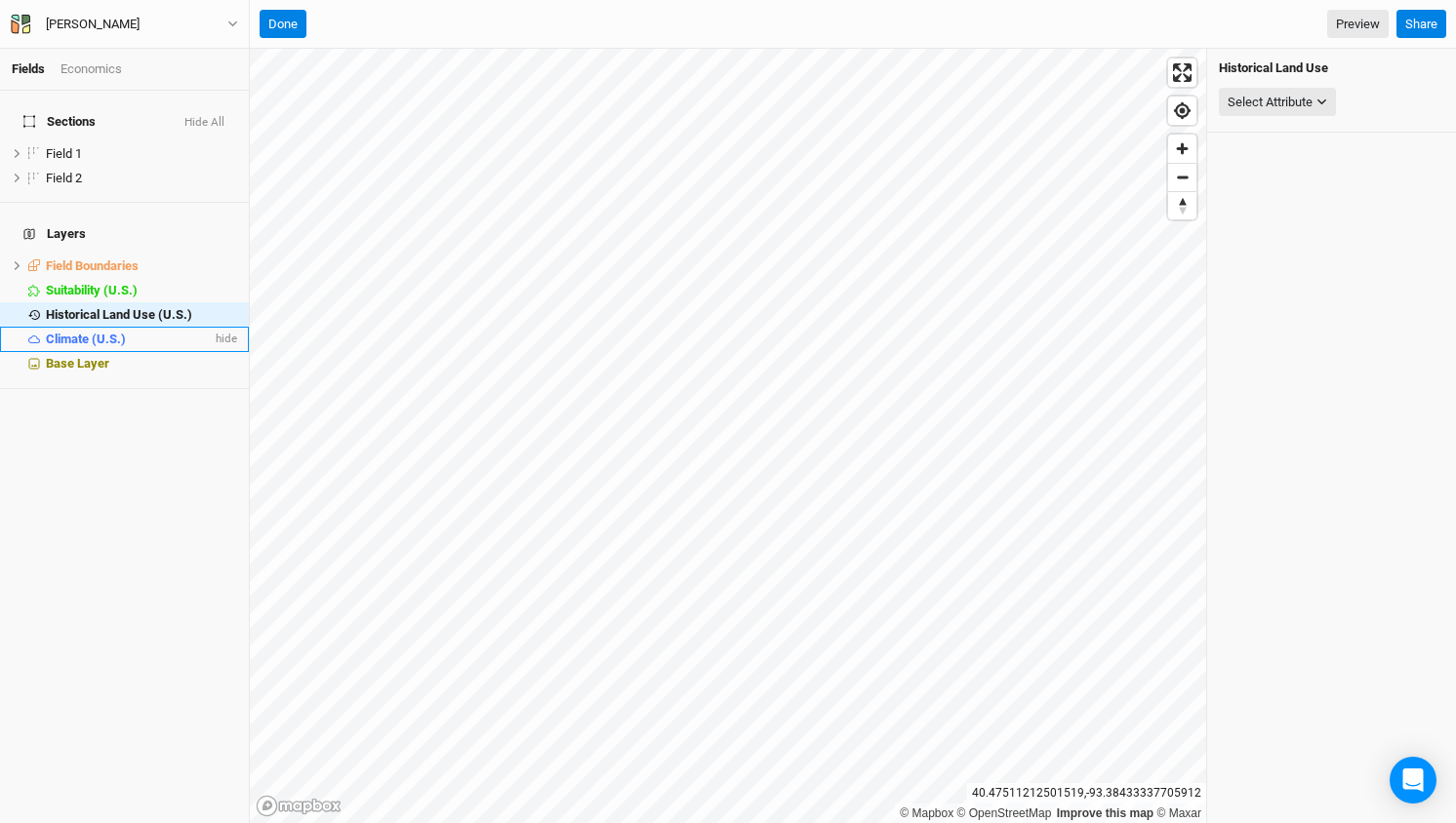
click at [58, 332] on span "Climate (U.S.)" at bounding box center [86, 339] width 80 height 15
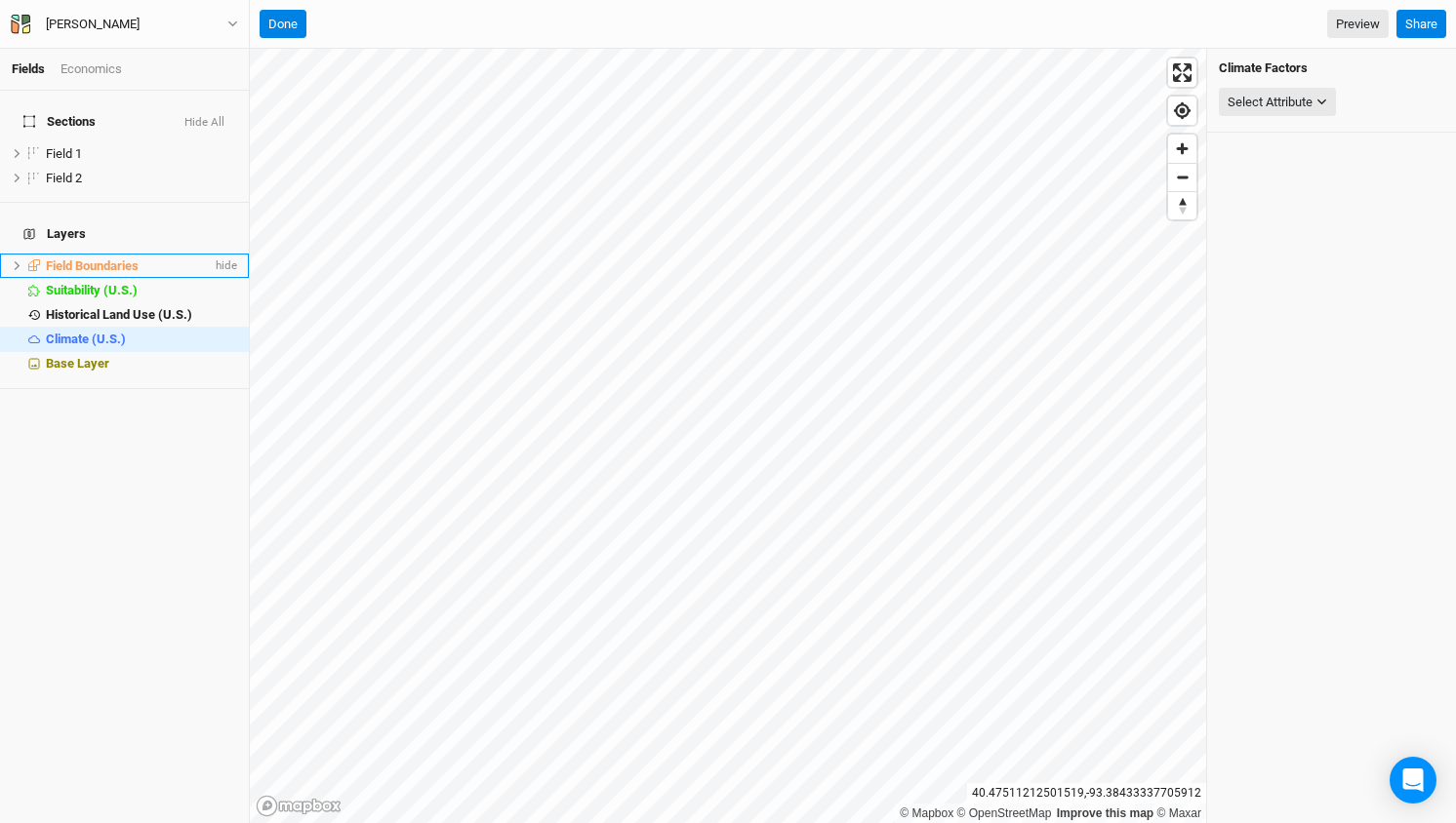
click at [18, 261] on icon at bounding box center [18, 265] width 6 height 9
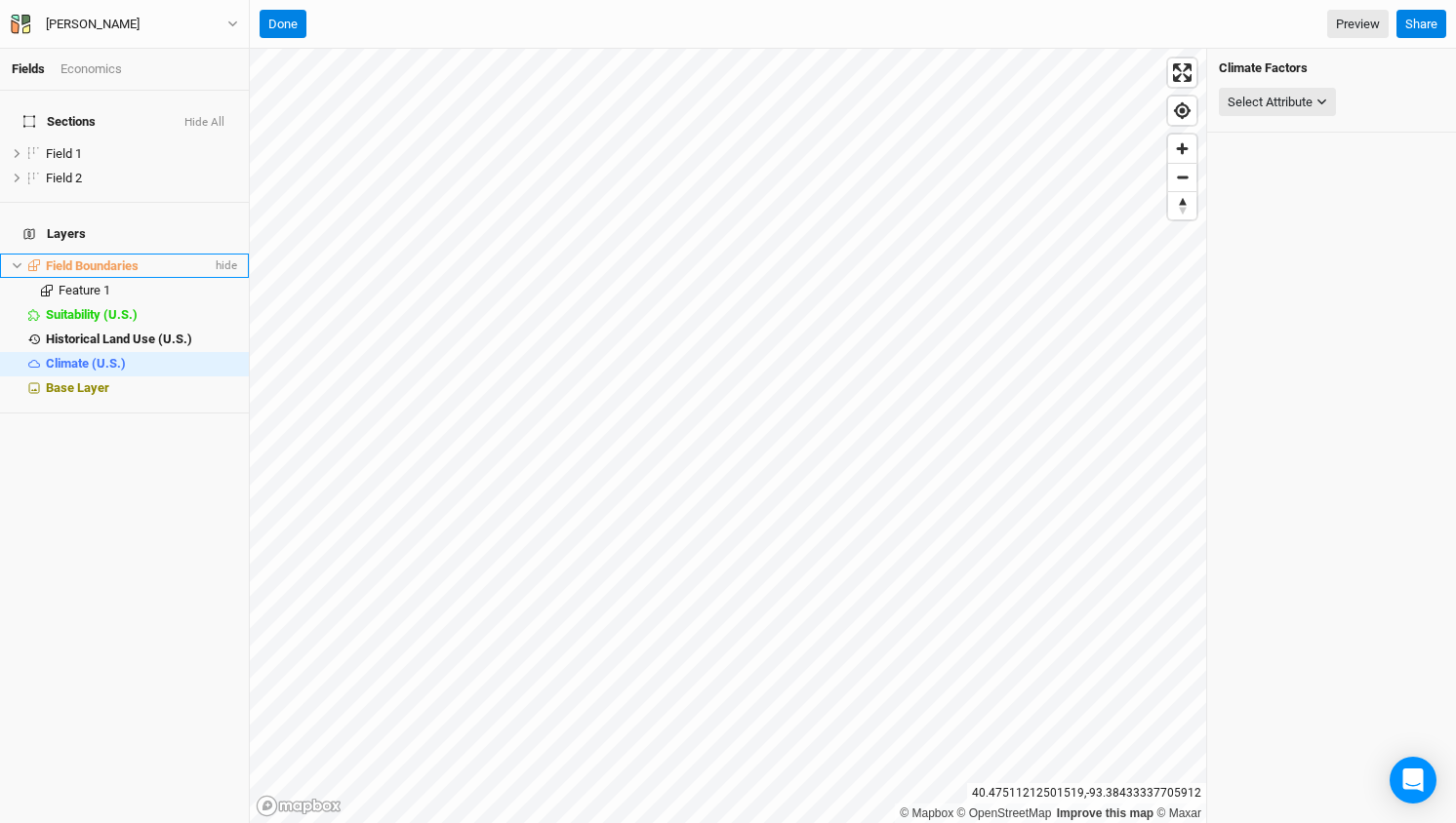
click at [16, 263] on icon at bounding box center [17, 266] width 9 height 6
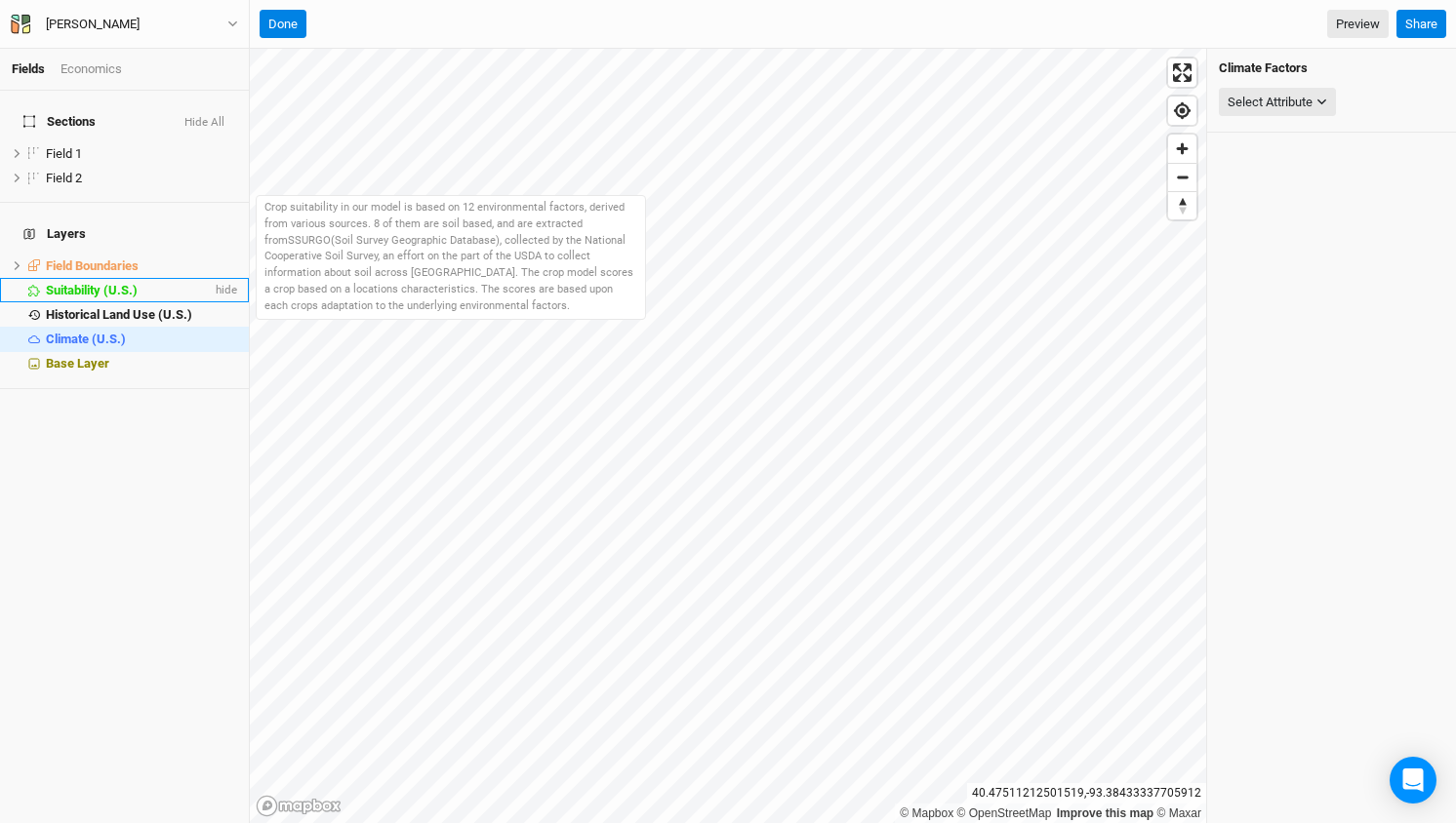
click at [101, 283] on span "Suitability (U.S.)" at bounding box center [91, 290] width 91 height 15
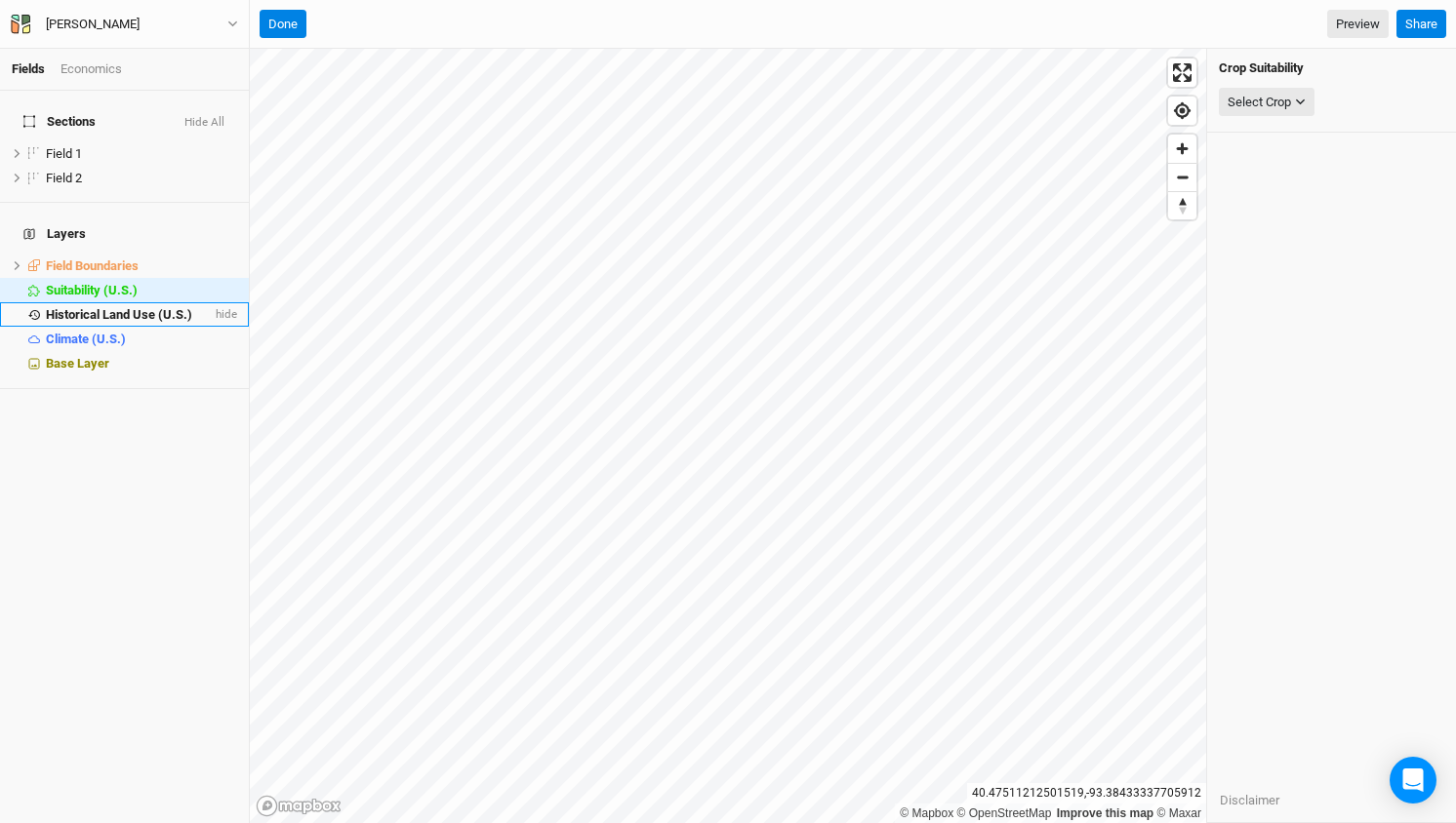
click at [119, 307] on span "Historical Land Use (U.S.)" at bounding box center [118, 314] width 146 height 15
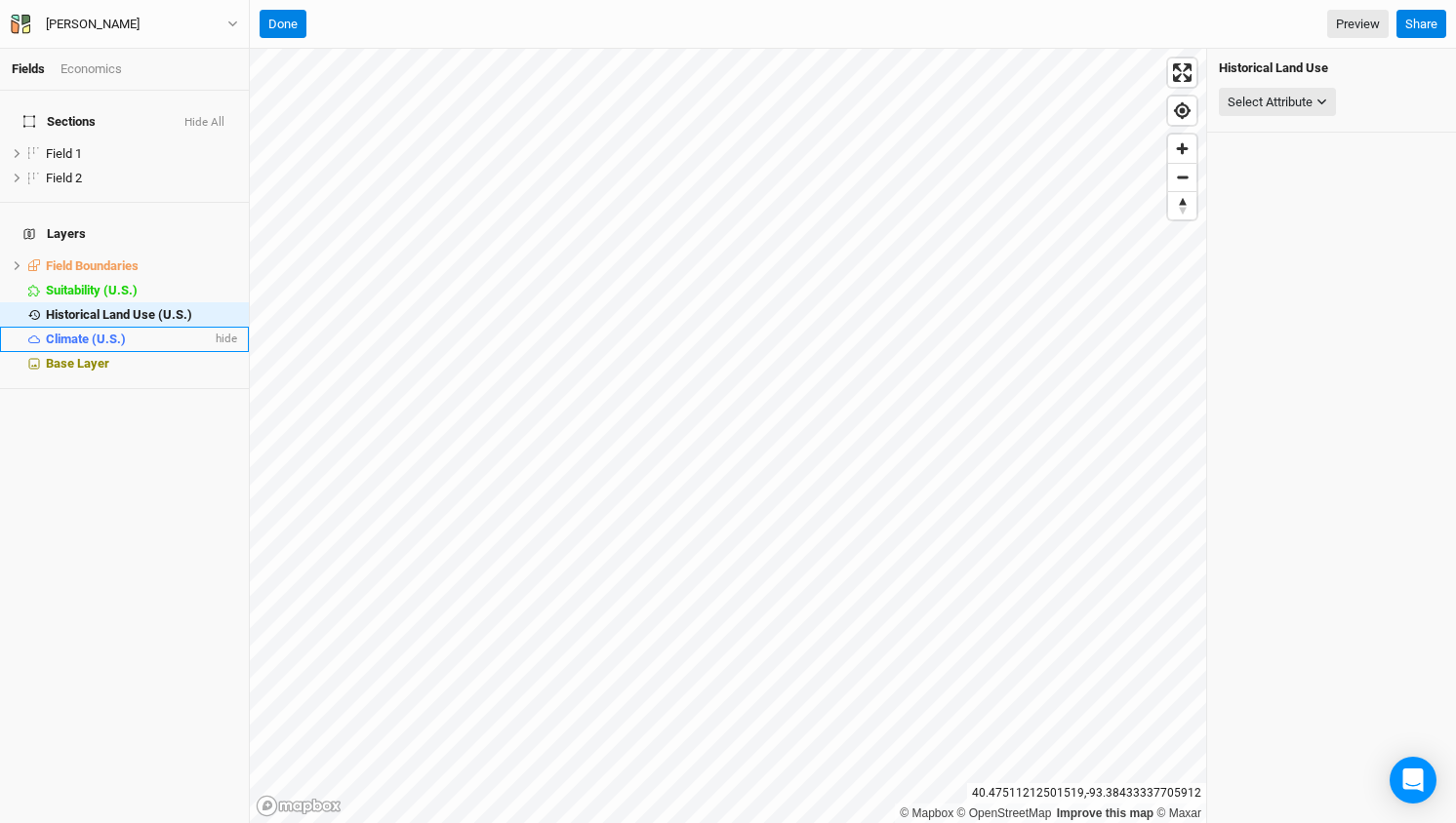
click at [87, 332] on span "Climate (U.S.)" at bounding box center [86, 339] width 80 height 15
click at [62, 215] on h4 "Layers" at bounding box center [124, 234] width 226 height 39
click at [292, 26] on button "Done" at bounding box center [282, 24] width 47 height 29
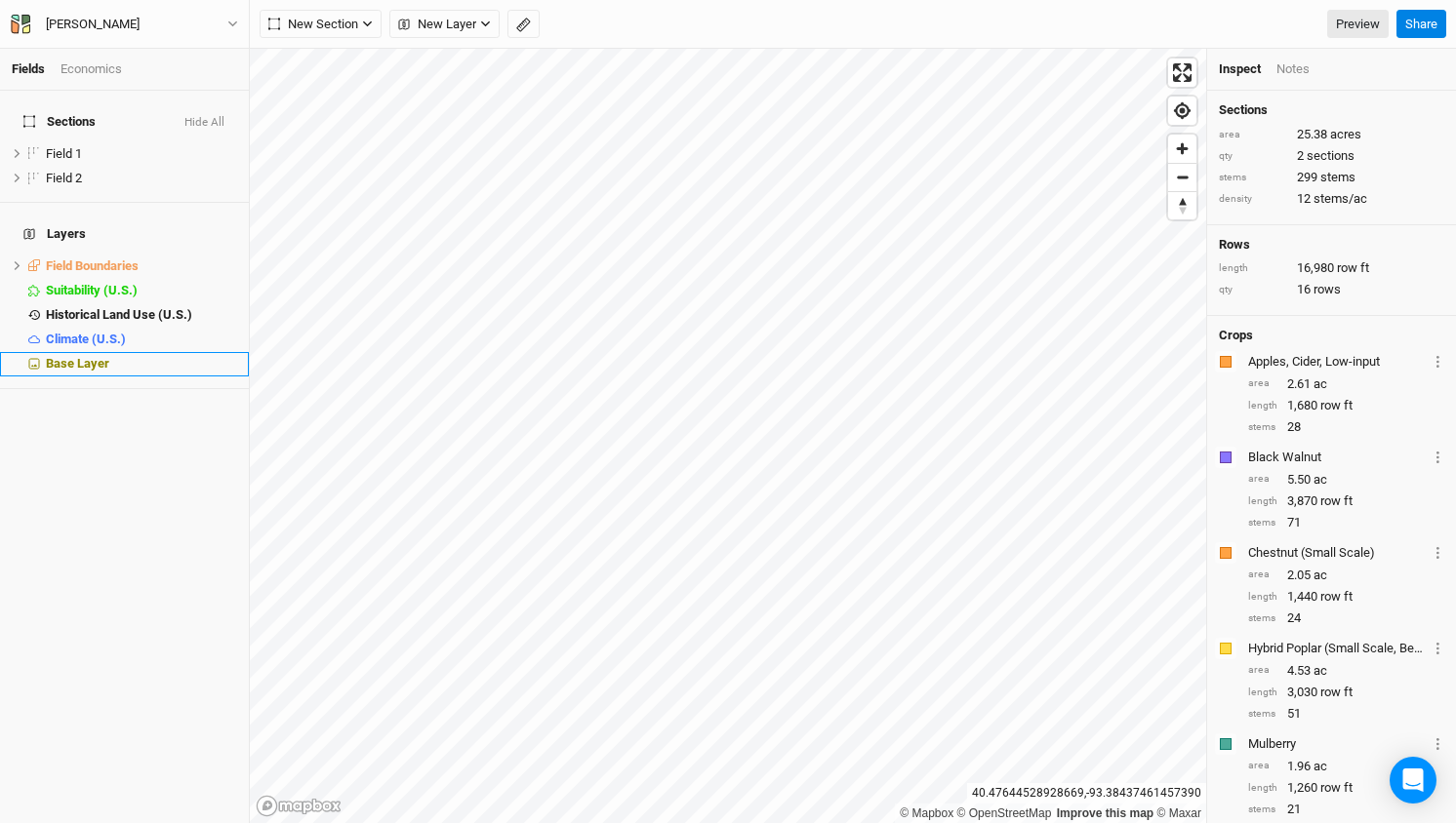
click at [93, 356] on span "Base Layer" at bounding box center [78, 363] width 64 height 15
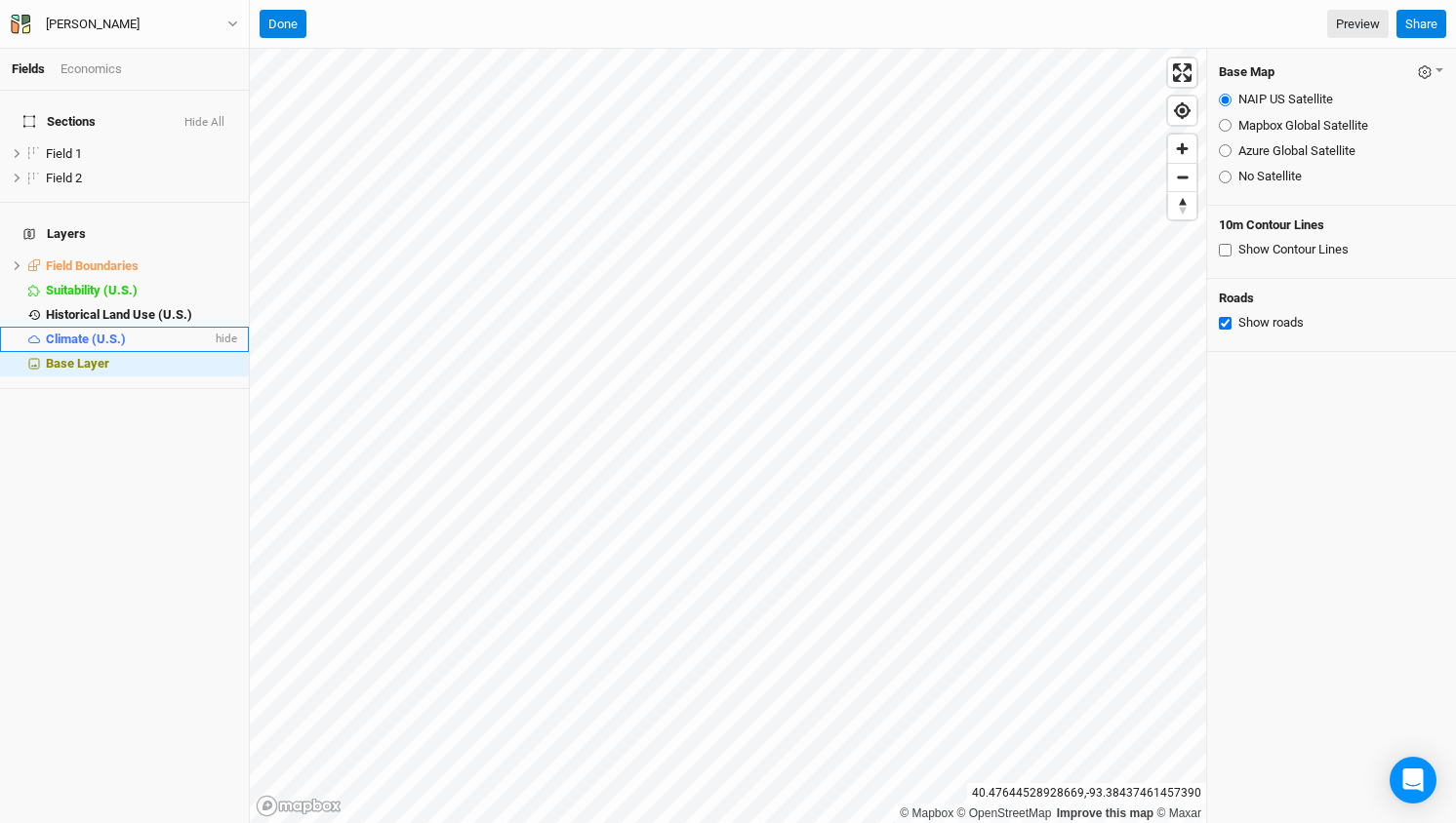
click at [75, 332] on span "Climate (U.S.)" at bounding box center [86, 339] width 80 height 15
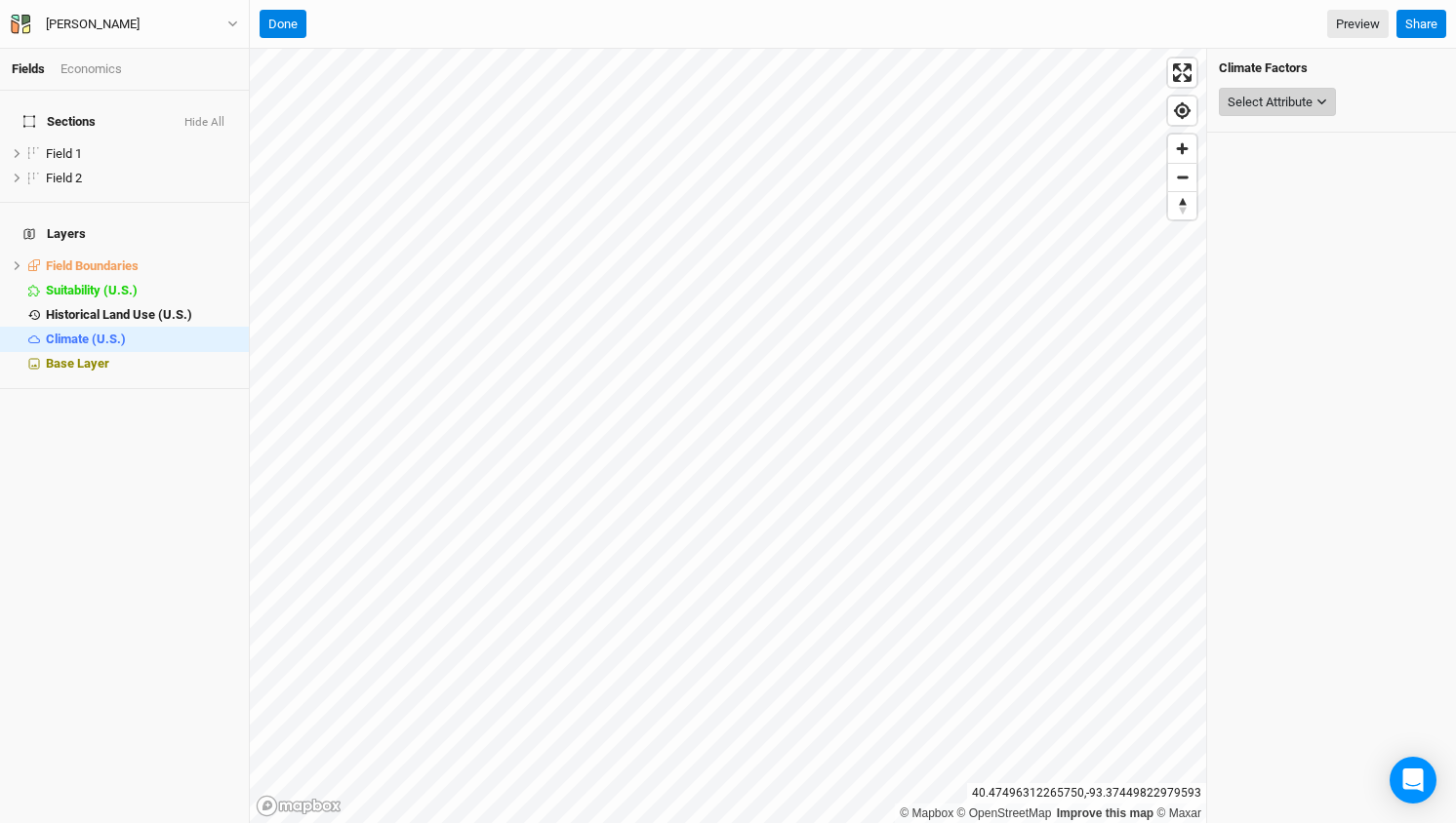
click at [1319, 102] on icon "button" at bounding box center [1321, 101] width 11 height 11
click at [130, 307] on span "Historical Land Use (U.S.)" at bounding box center [118, 314] width 146 height 15
click at [1271, 103] on div "Select Attribute" at bounding box center [1269, 102] width 85 height 20
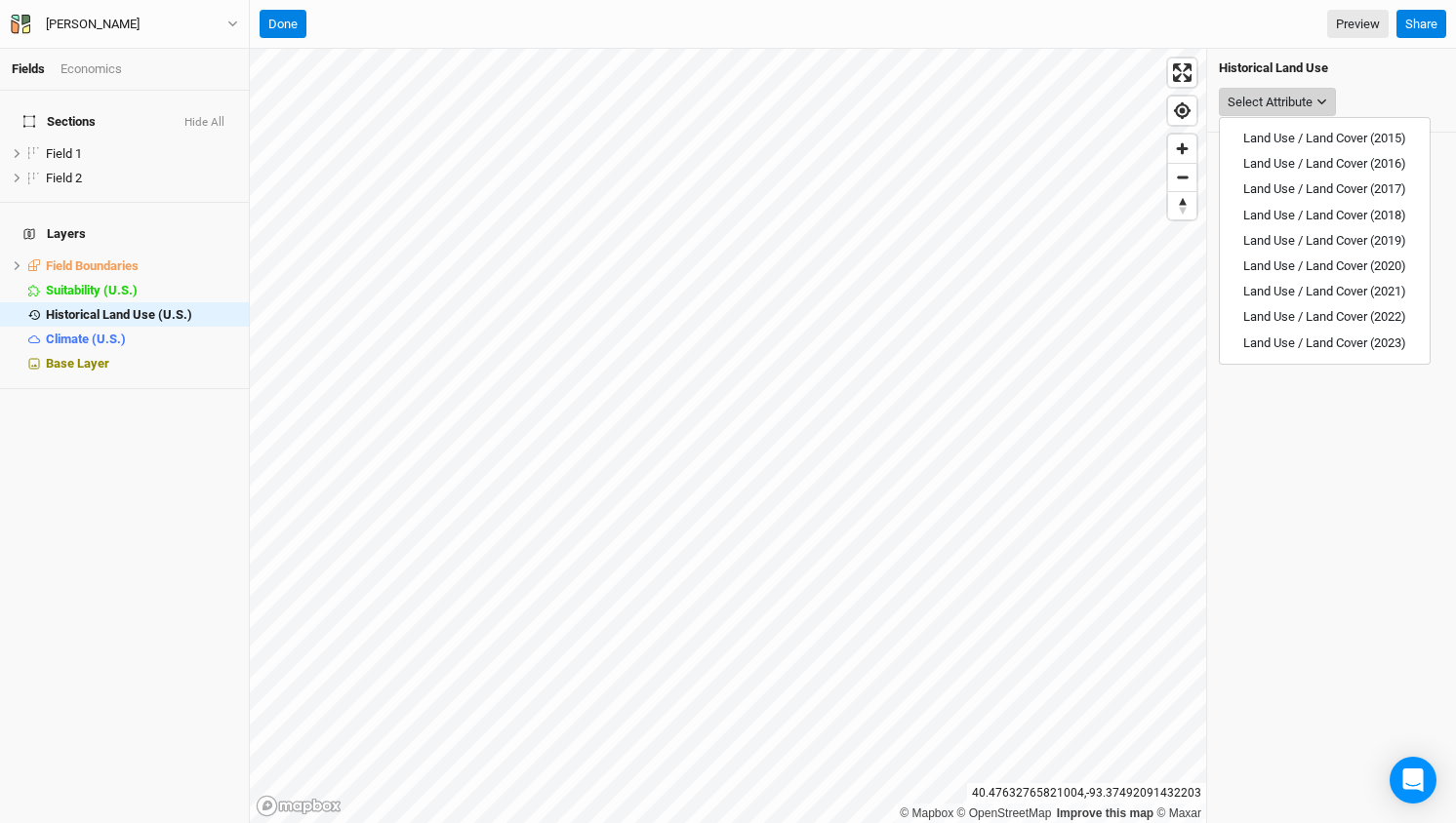
click at [1271, 103] on div "Select Attribute" at bounding box center [1269, 102] width 85 height 20
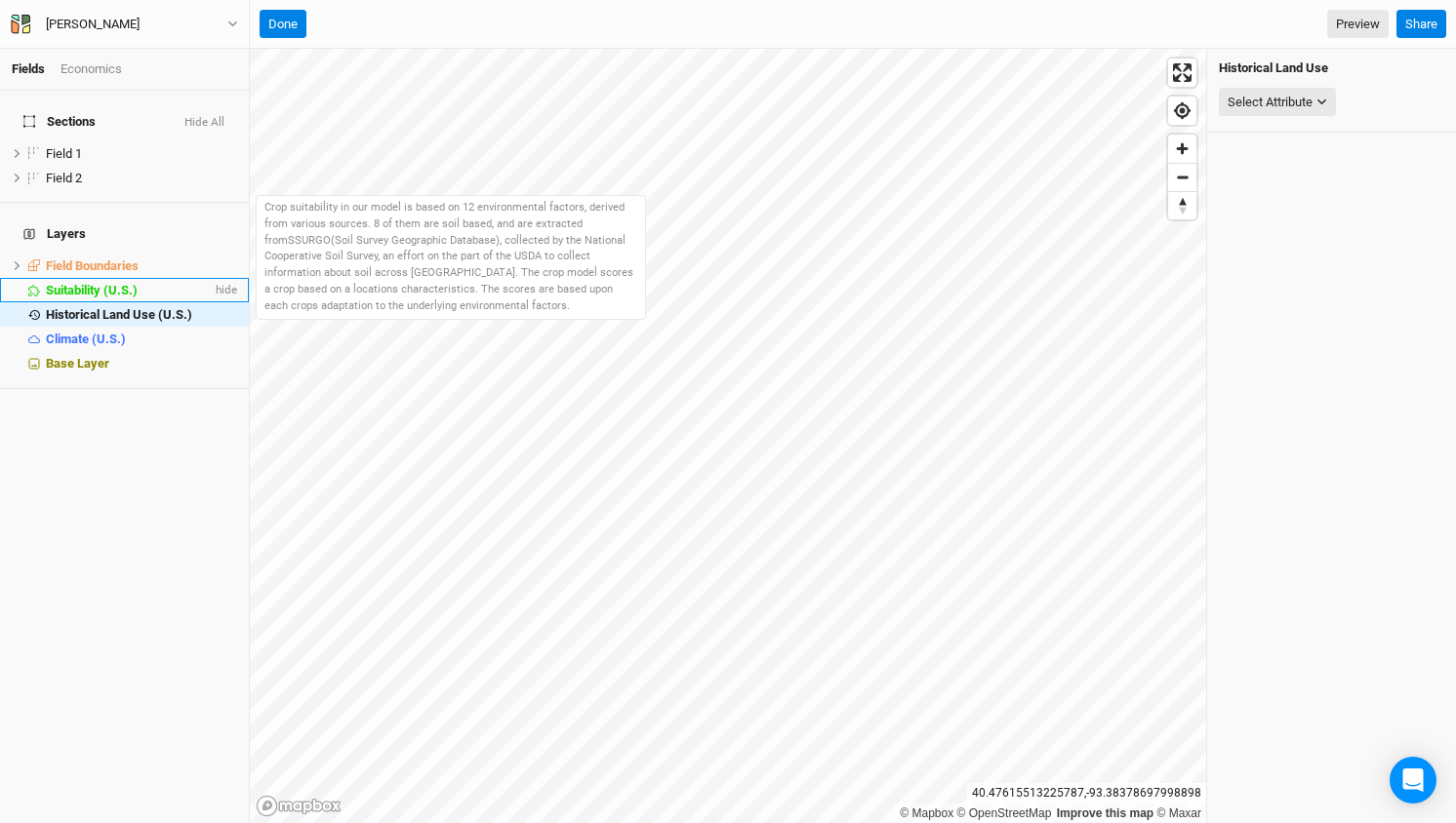
click at [64, 283] on span "Suitability (U.S.)" at bounding box center [91, 290] width 91 height 15
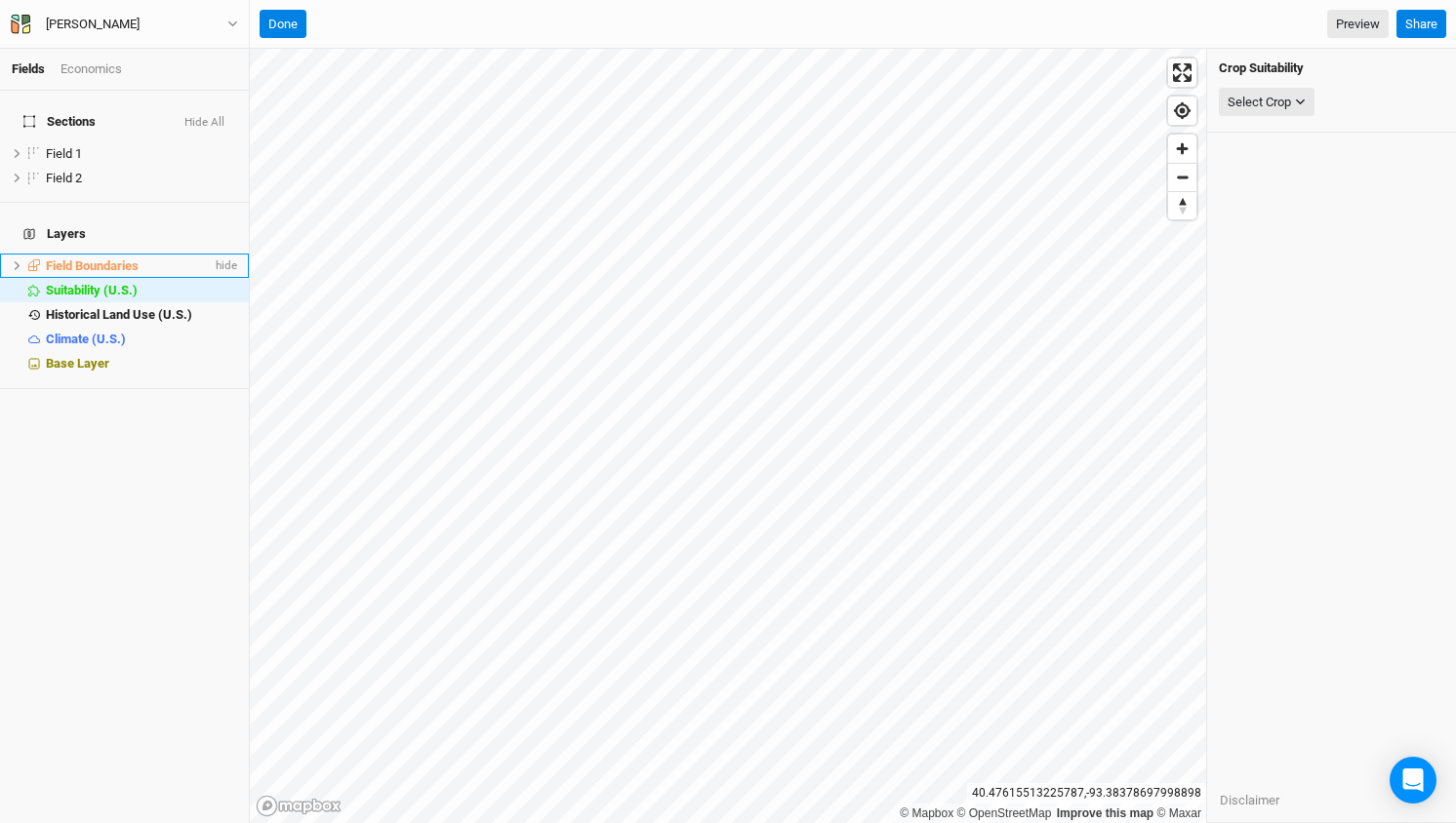
click at [78, 258] on span "Field Boundaries" at bounding box center [91, 265] width 92 height 15
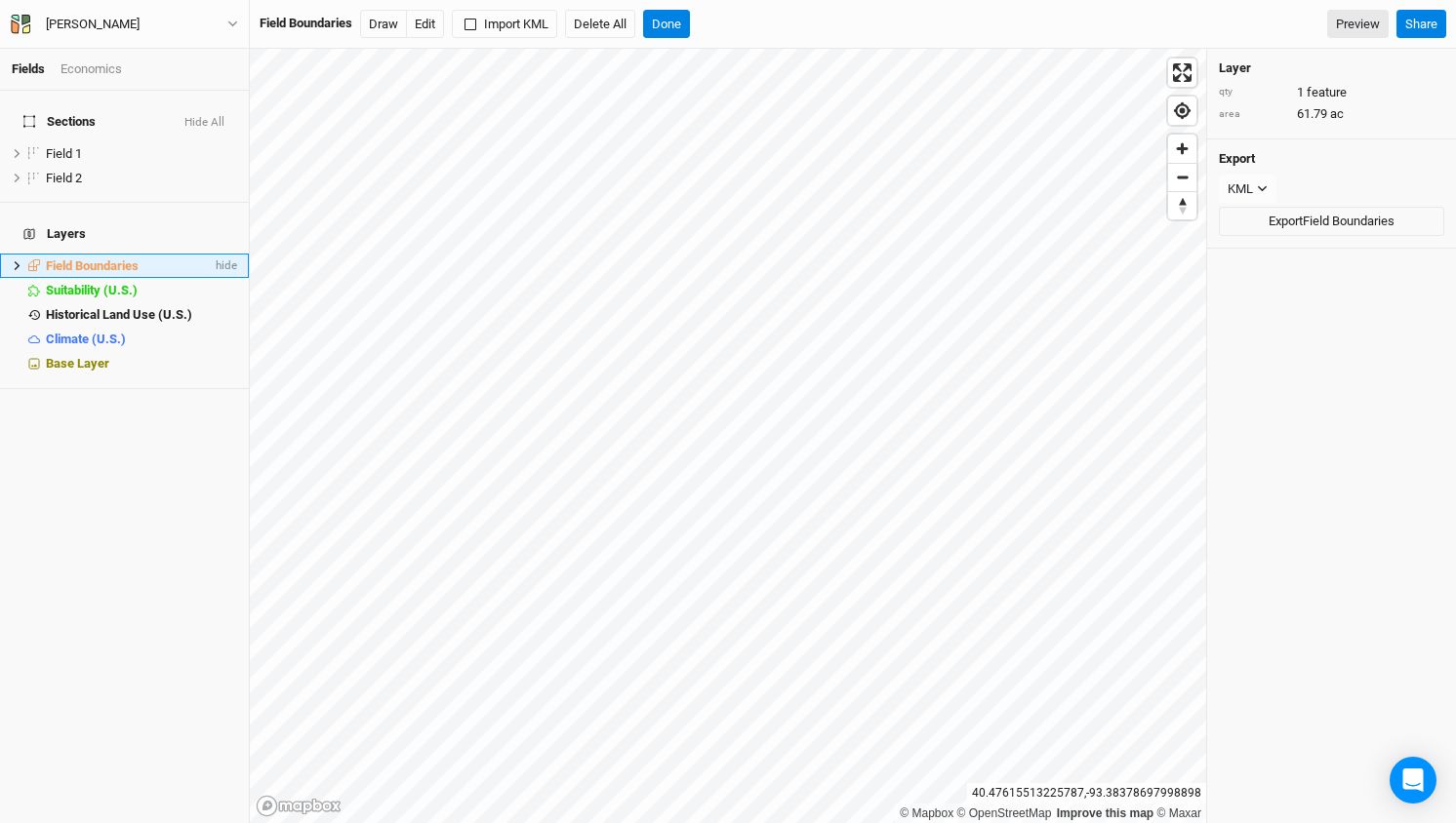
click at [14, 260] on icon at bounding box center [17, 265] width 11 height 11
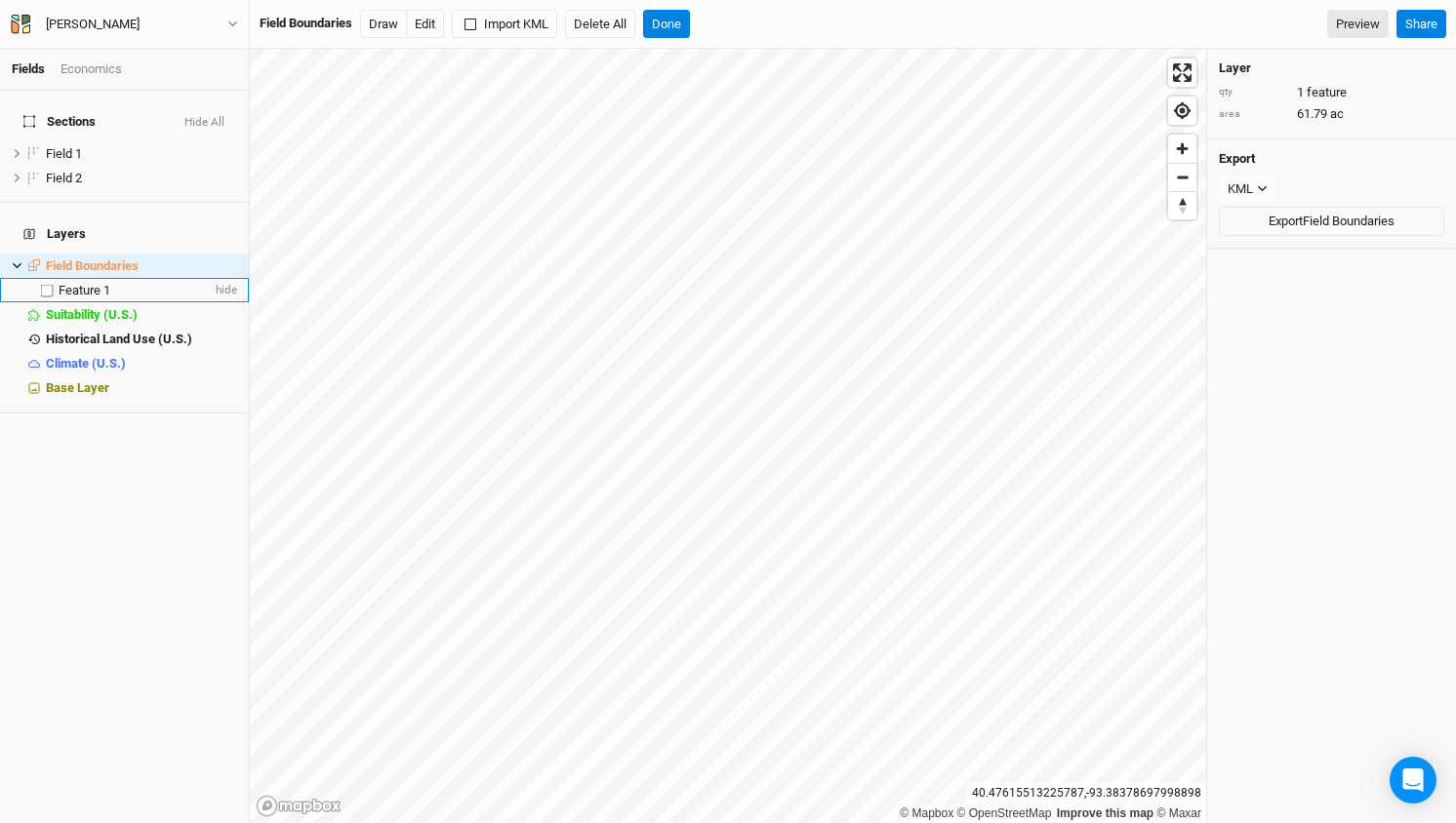
click at [73, 283] on span "Feature 1" at bounding box center [85, 290] width 52 height 15
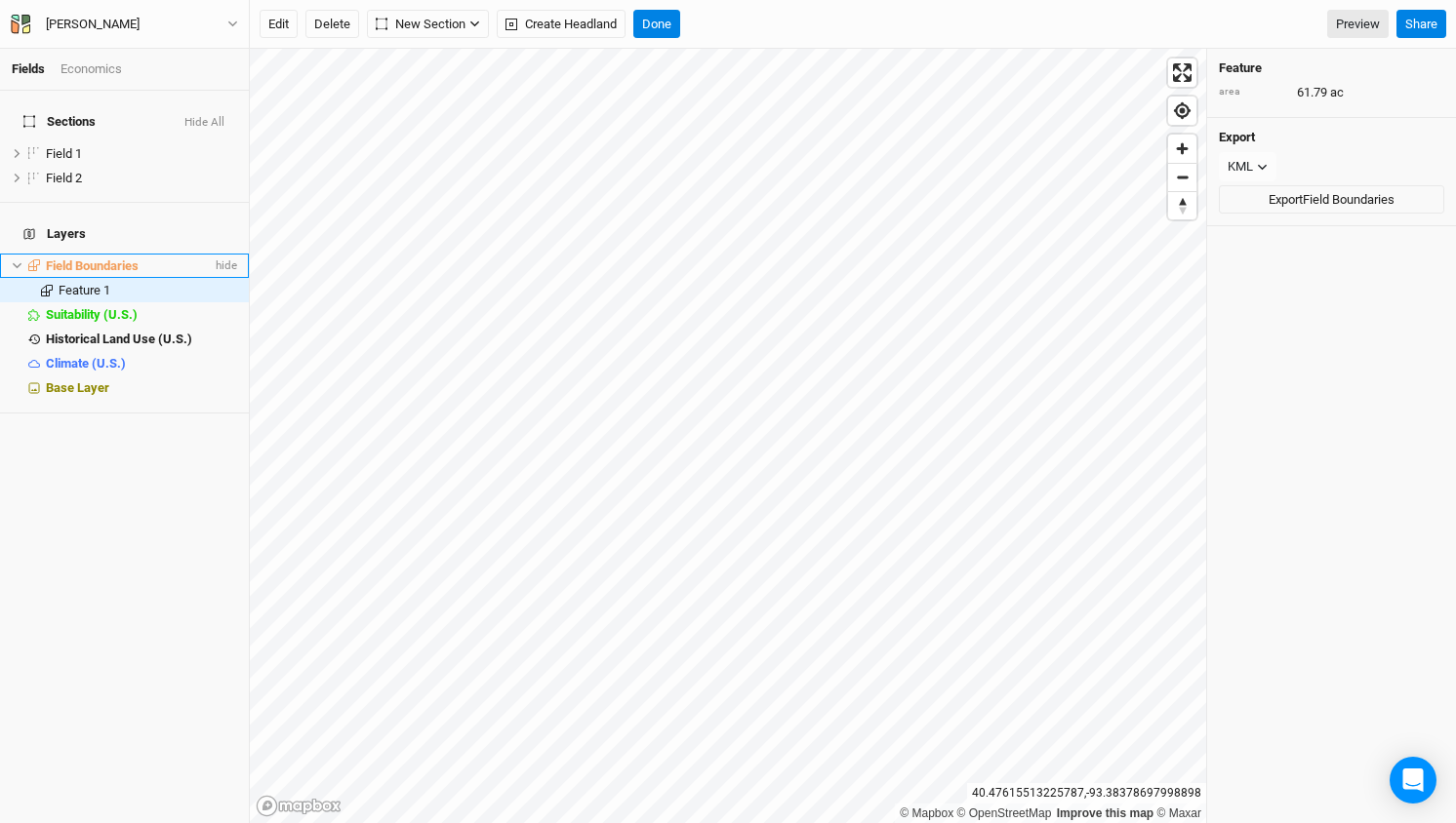
click at [20, 263] on icon at bounding box center [17, 266] width 9 height 6
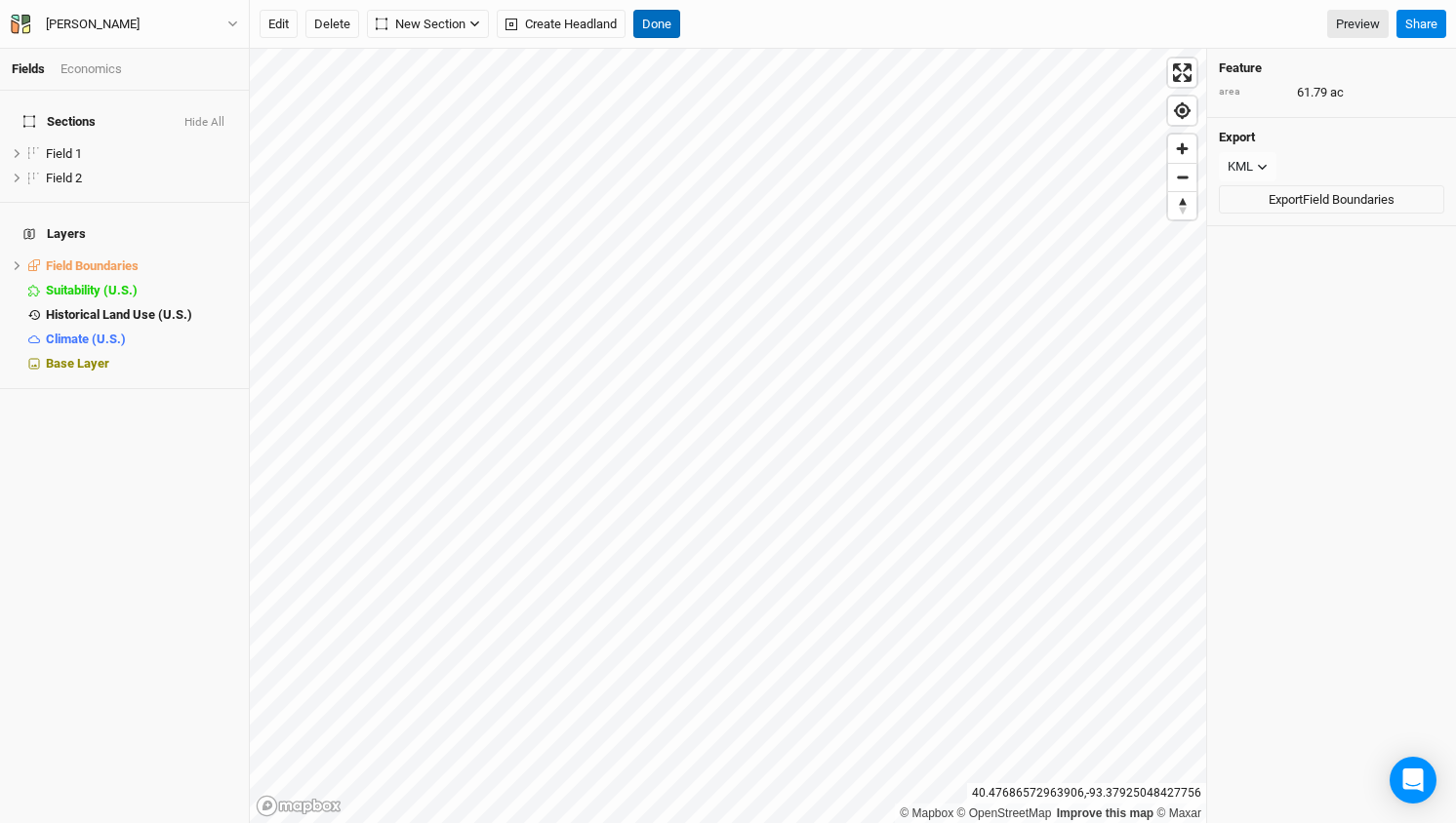
click at [655, 28] on button "Done" at bounding box center [656, 24] width 47 height 29
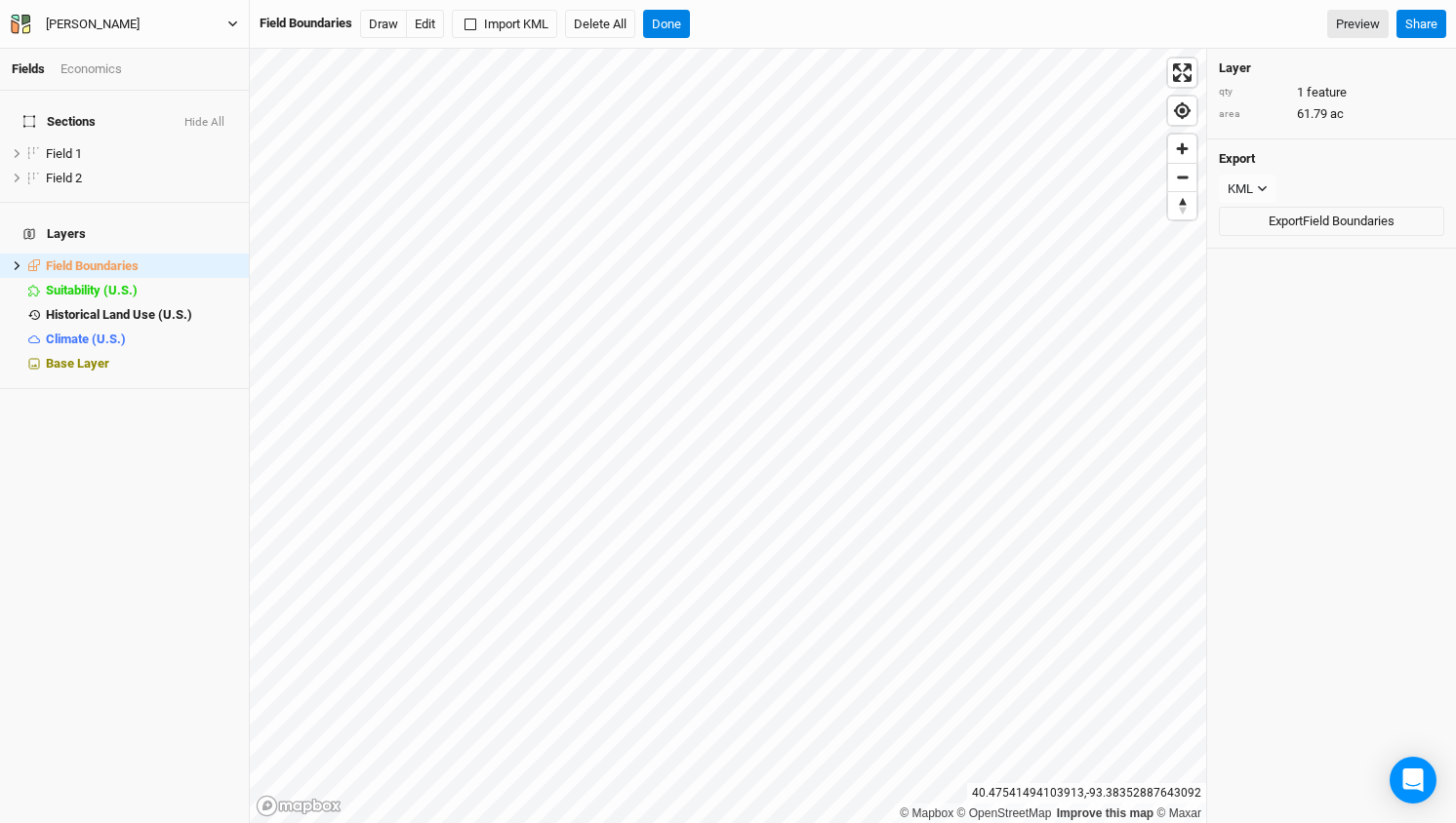
click at [232, 17] on button "[PERSON_NAME]" at bounding box center [124, 25] width 230 height 22
click at [118, 57] on button "Back" at bounding box center [161, 55] width 154 height 26
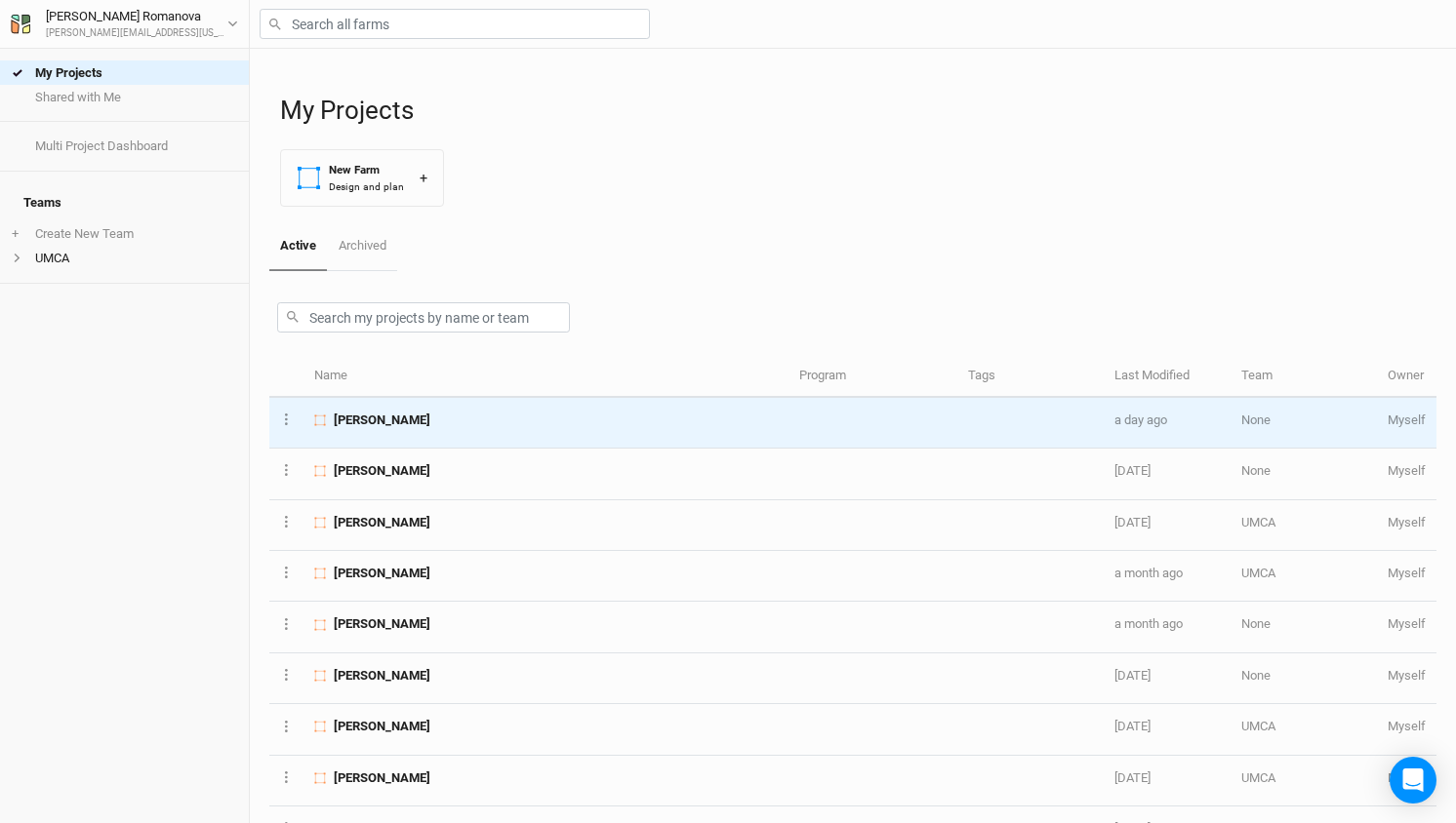
click at [384, 418] on span "[PERSON_NAME]" at bounding box center [382, 420] width 96 height 18
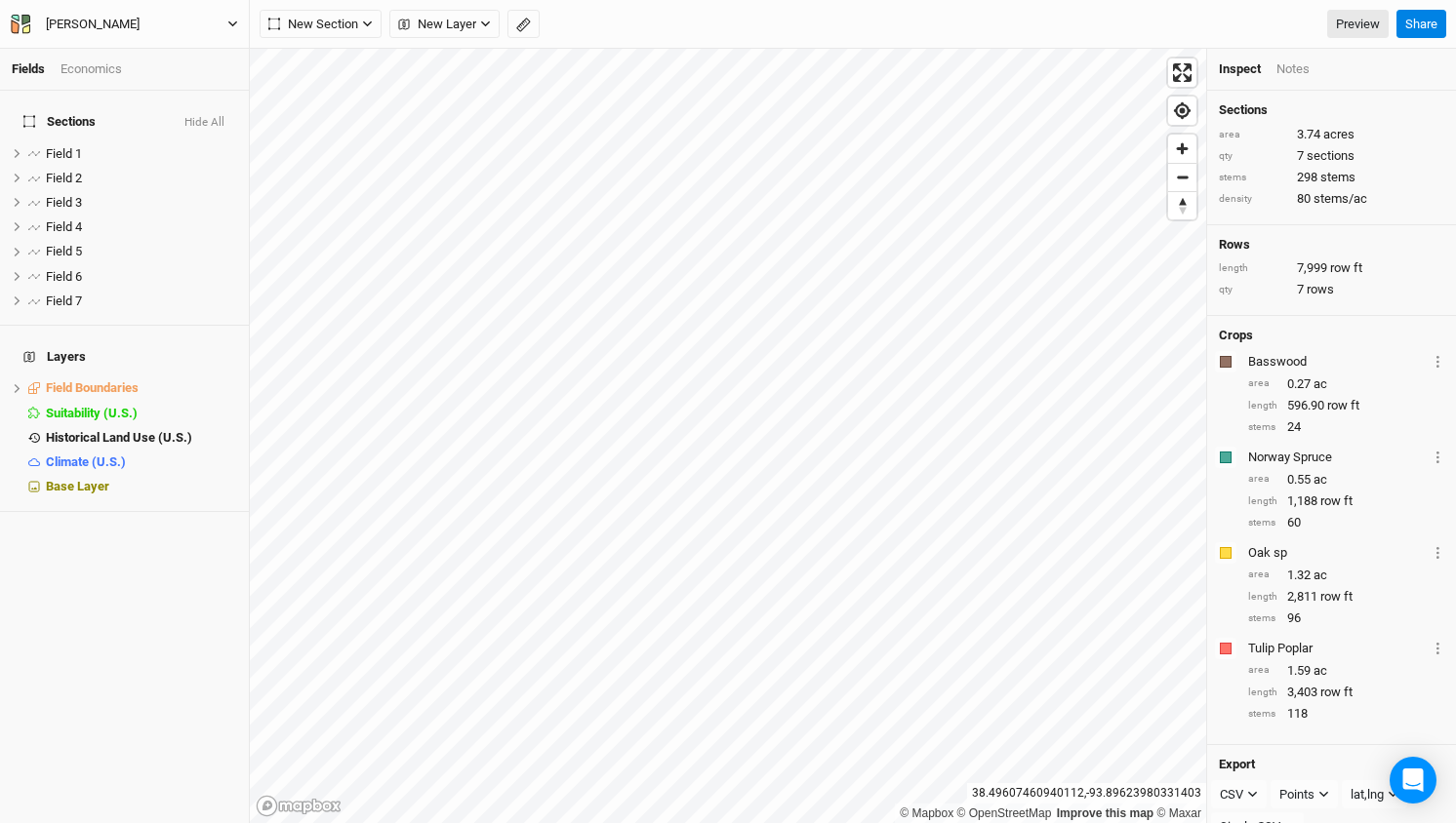
click at [232, 21] on icon "button" at bounding box center [233, 24] width 11 height 11
click at [140, 56] on button "Back" at bounding box center [161, 55] width 154 height 26
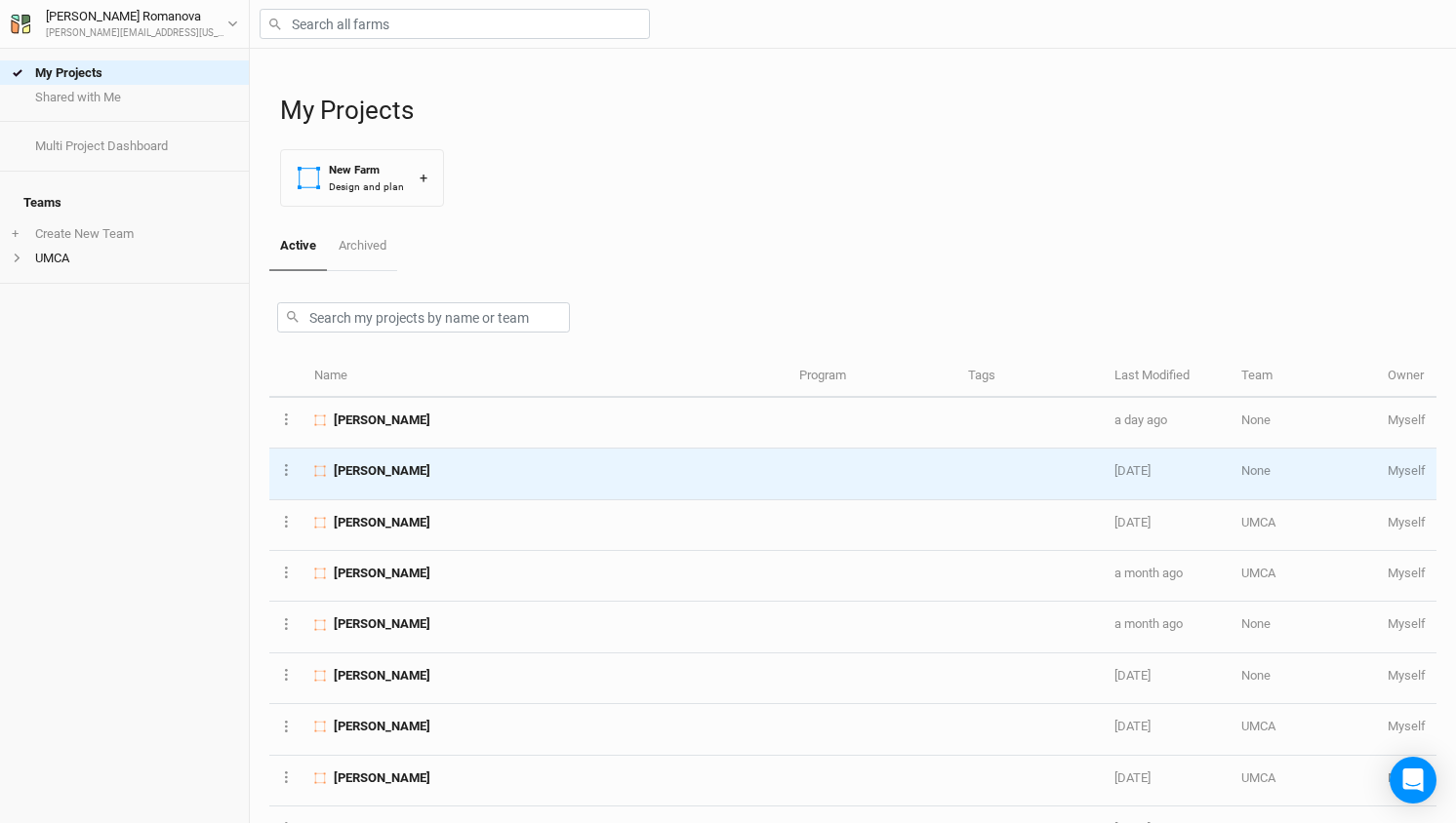
click at [357, 463] on span "[PERSON_NAME]" at bounding box center [382, 471] width 96 height 18
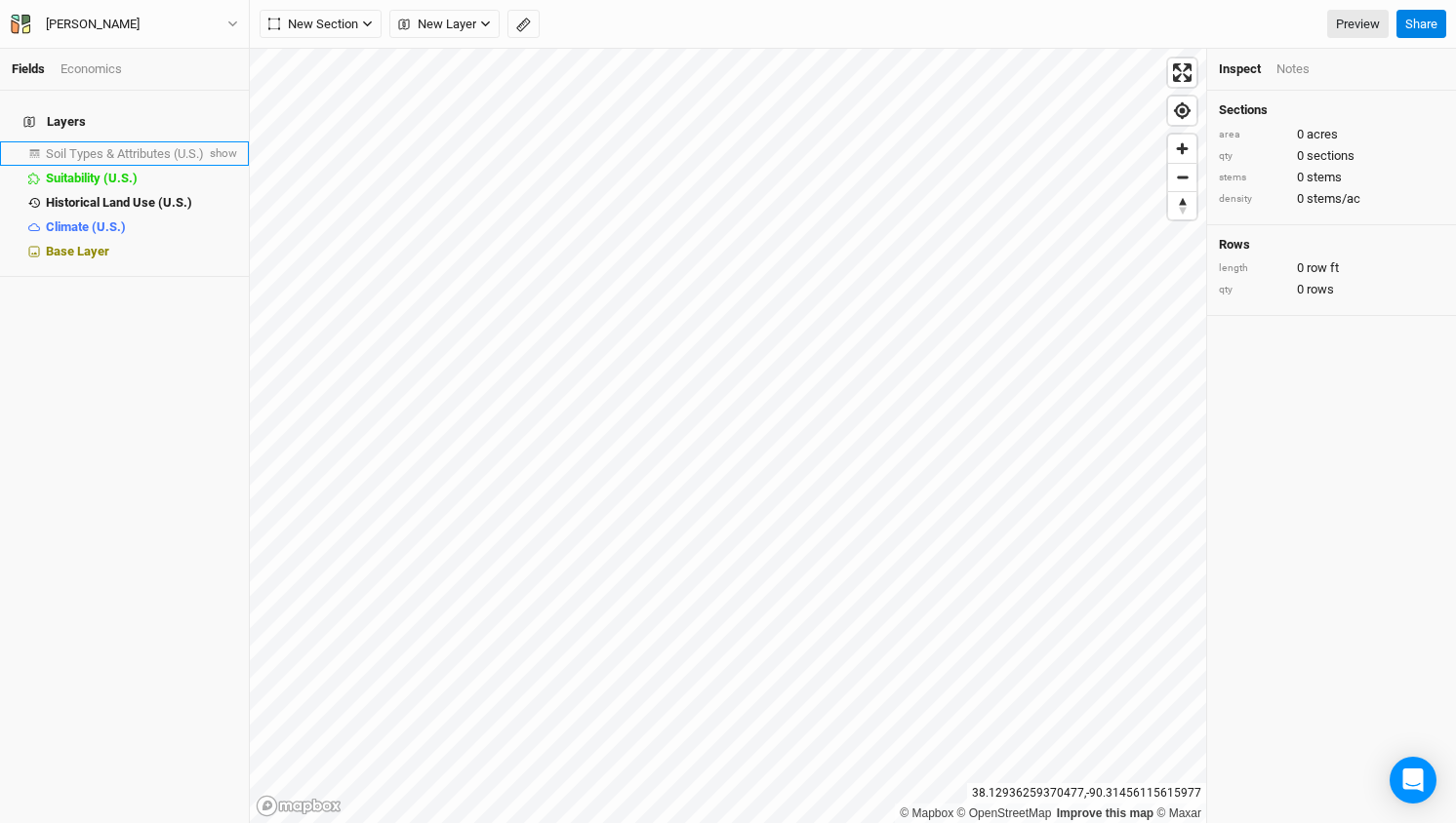
click at [169, 146] on span "Soil Types & Attributes (U.S.)" at bounding box center [124, 153] width 158 height 15
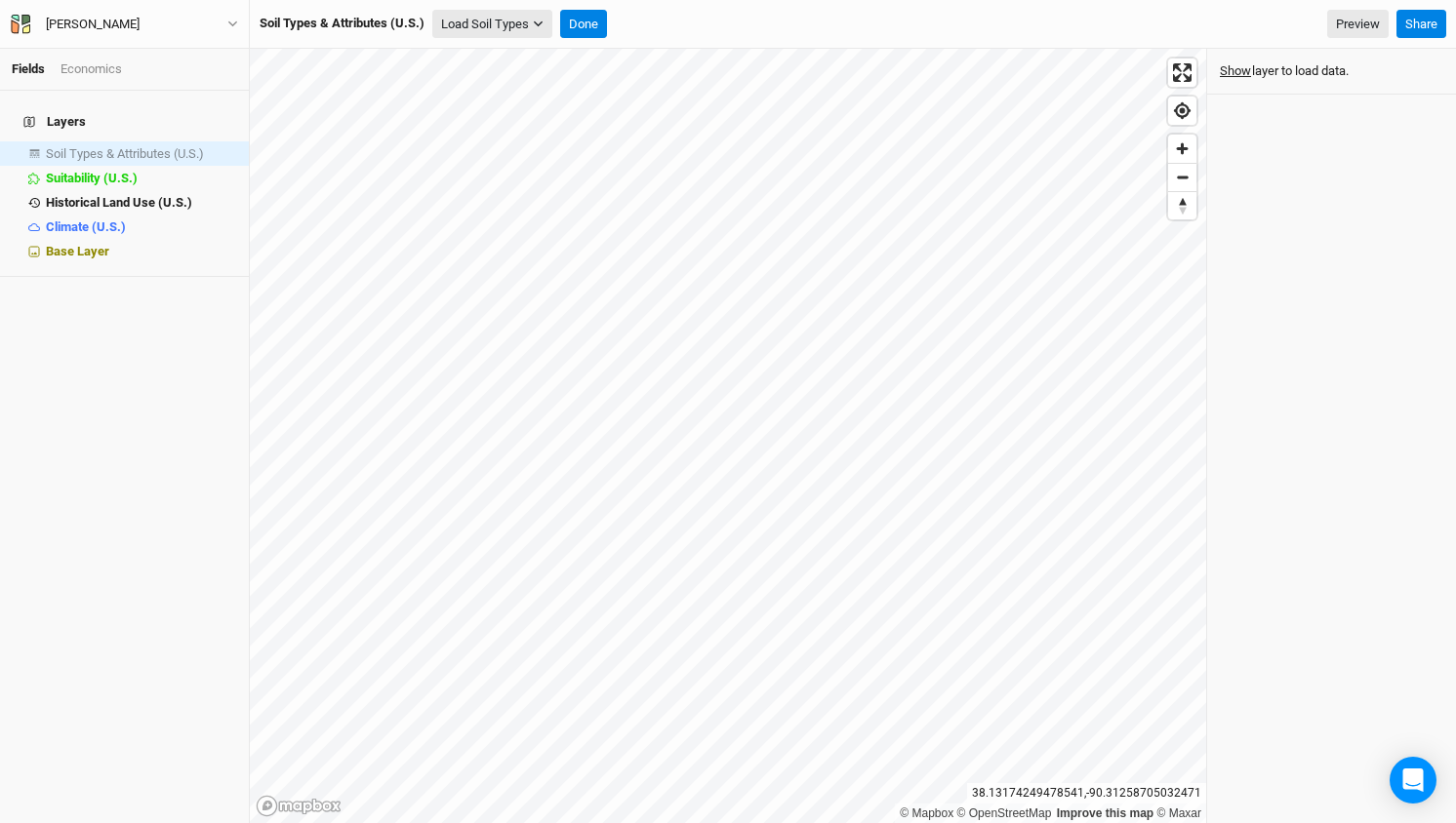
click at [535, 26] on icon "button" at bounding box center [538, 24] width 11 height 11
click at [147, 141] on li "Soil Types & Attributes (U.S.) show" at bounding box center [124, 153] width 249 height 25
click at [1242, 73] on button "Show" at bounding box center [1234, 72] width 33 height 22
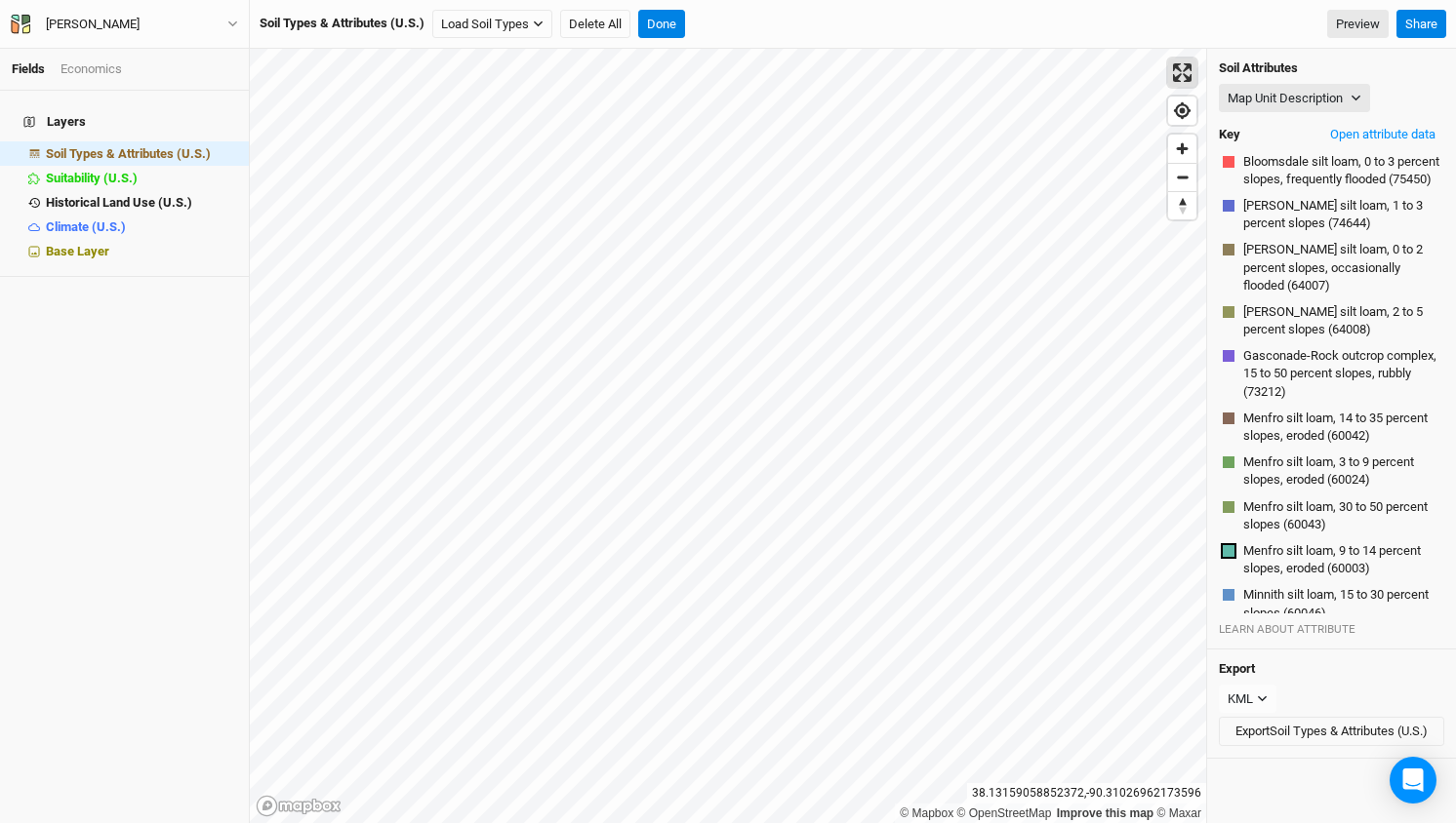
scroll to position [106, 0]
